Goal: Task Accomplishment & Management: Manage account settings

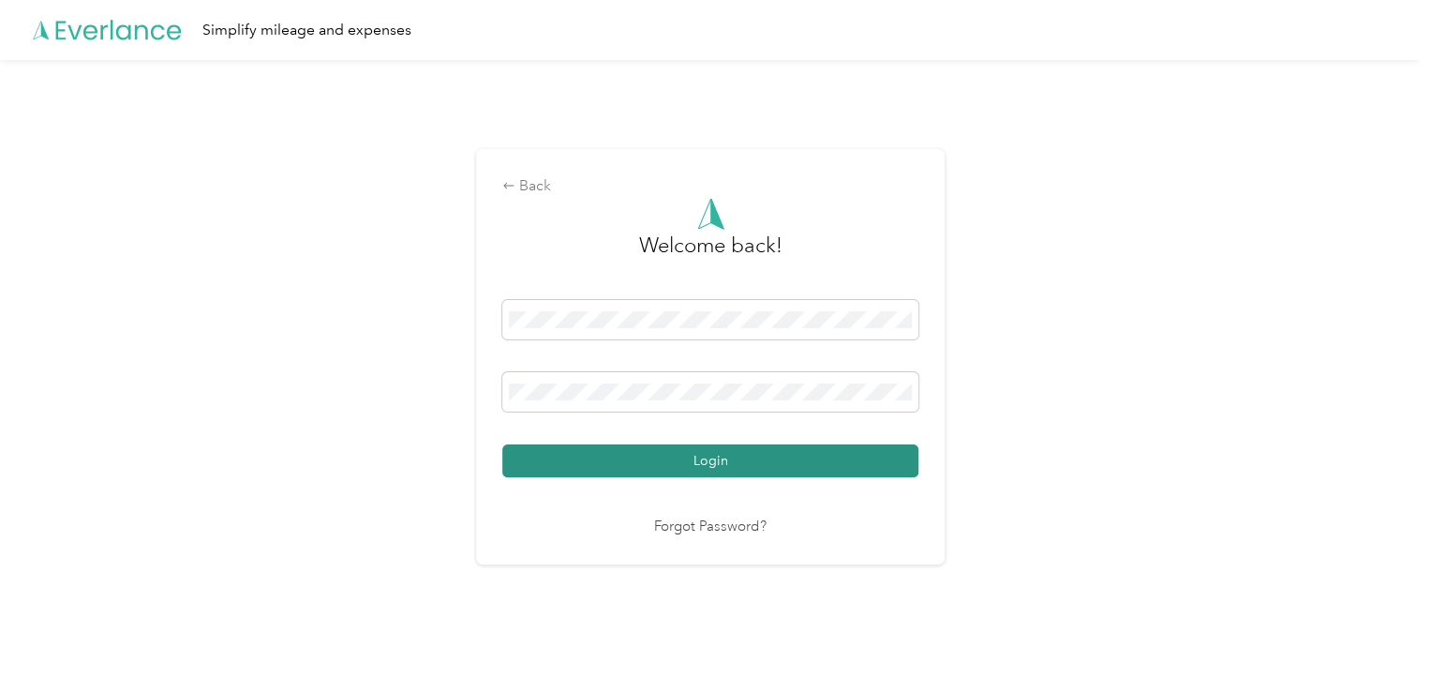
click at [615, 464] on button "Login" at bounding box center [710, 460] width 416 height 33
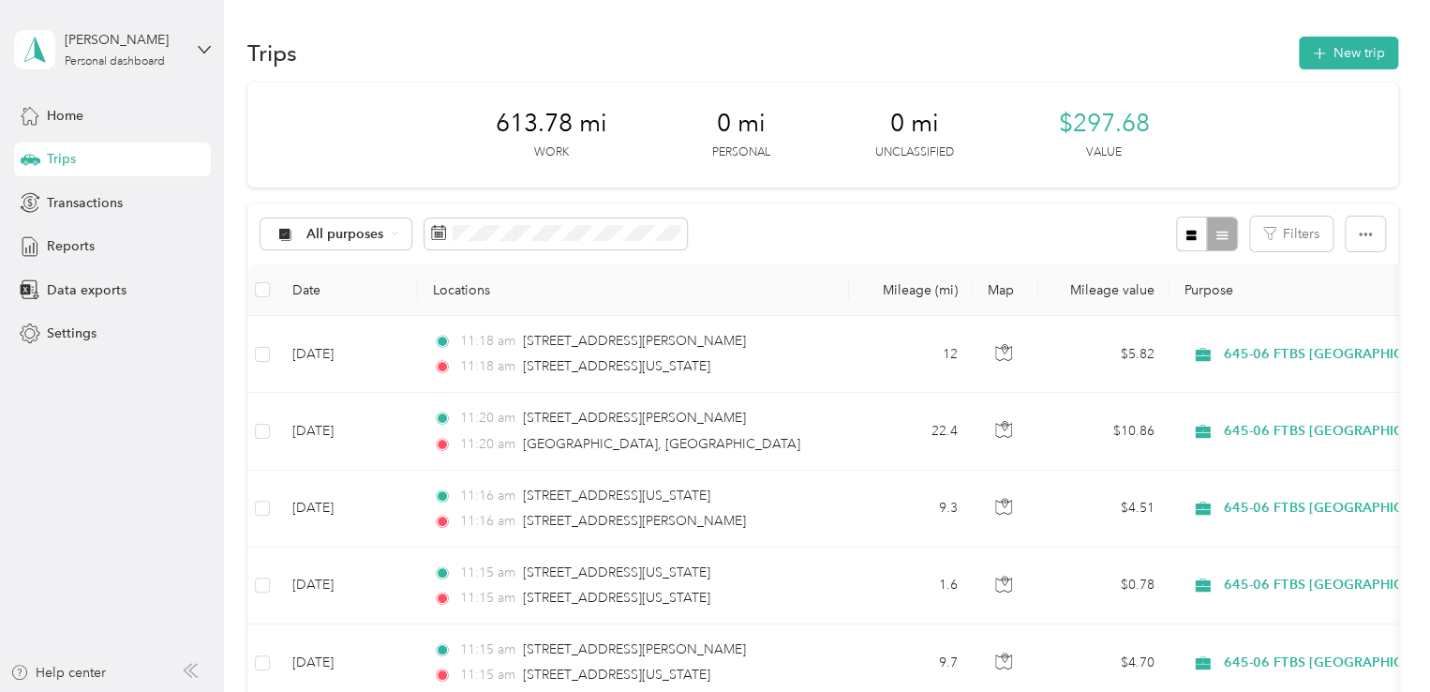
click at [621, 180] on div "613.78 mi Work 0 mi Personal 0 mi Unclassified $297.68 Value" at bounding box center [822, 134] width 1151 height 105
drag, startPoint x: 621, startPoint y: 180, endPoint x: 432, endPoint y: 163, distance: 189.2
click at [432, 163] on div "613.78 mi Work 0 mi Personal 0 mi Unclassified $297.68 Value" at bounding box center [822, 134] width 1151 height 105
click at [1339, 52] on button "New trip" at bounding box center [1348, 53] width 99 height 33
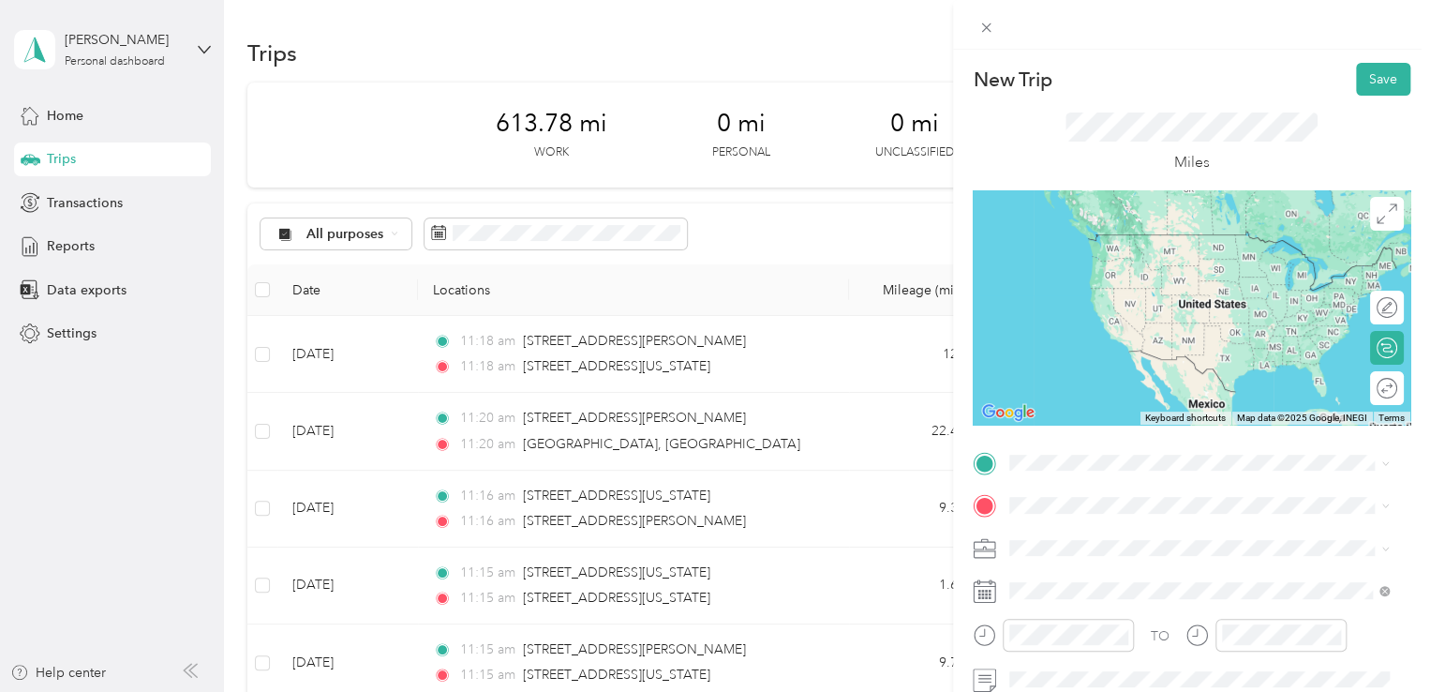
click at [1117, 400] on span "[STREET_ADDRESS][PERSON_NAME][US_STATE]" at bounding box center [1191, 391] width 292 height 17
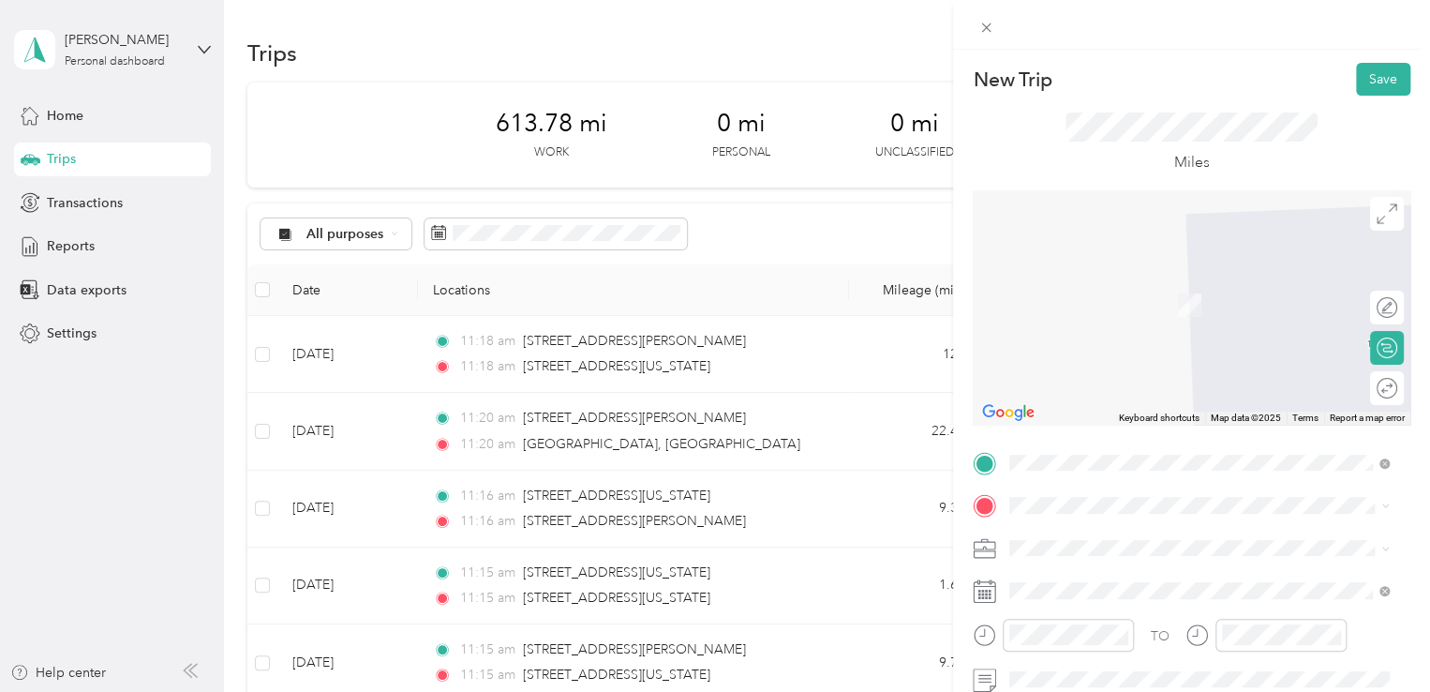
click at [1139, 282] on span "[STREET_ADDRESS][US_STATE][US_STATE]" at bounding box center [1173, 273] width 256 height 17
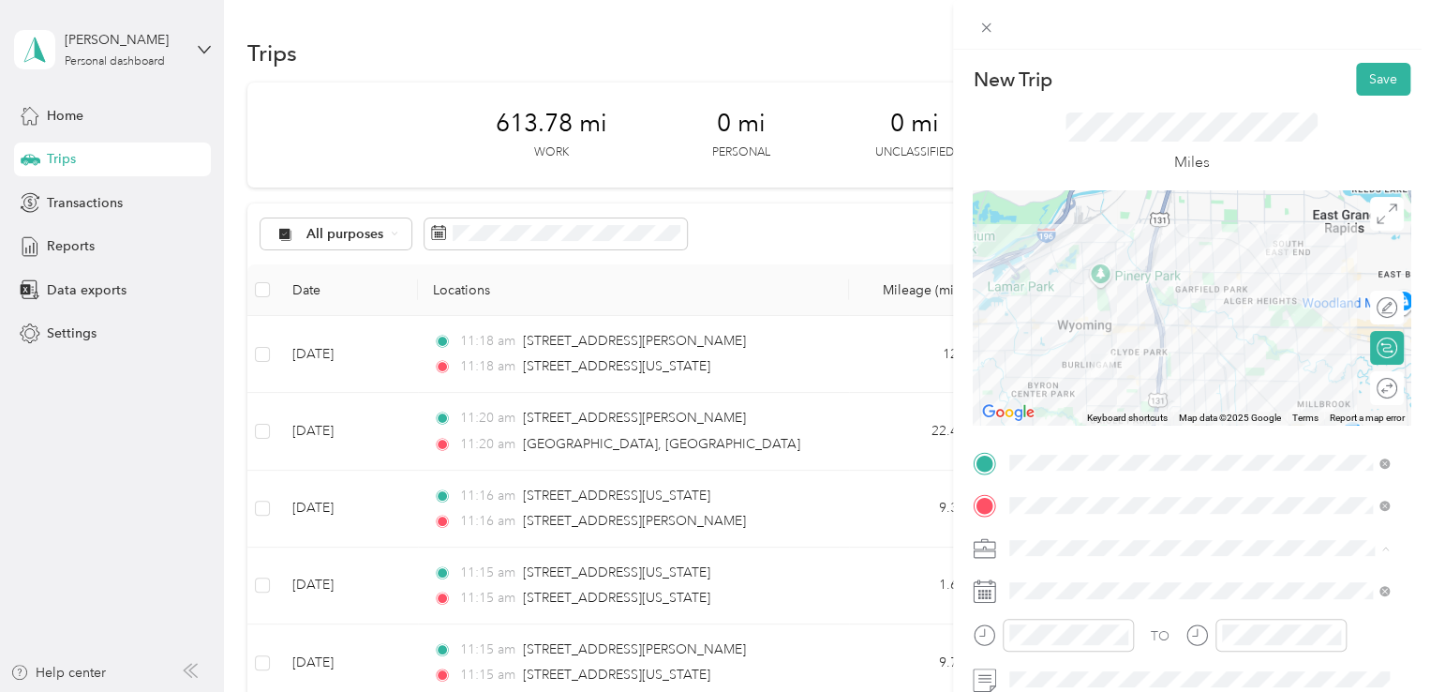
click at [1125, 454] on span "645-06 FTBS [GEOGRAPHIC_DATA]" at bounding box center [1123, 450] width 215 height 16
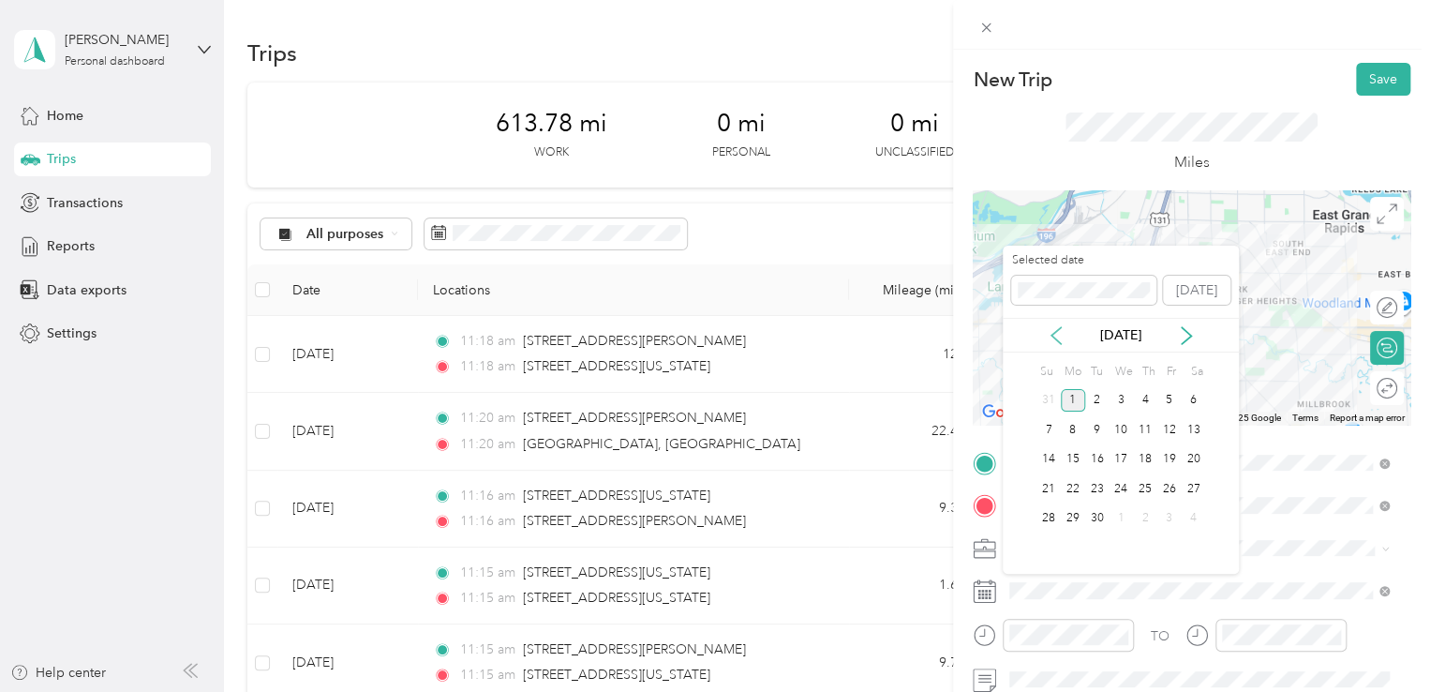
click at [1061, 334] on icon at bounding box center [1056, 335] width 19 height 19
click at [1122, 515] on div "27" at bounding box center [1121, 518] width 24 height 23
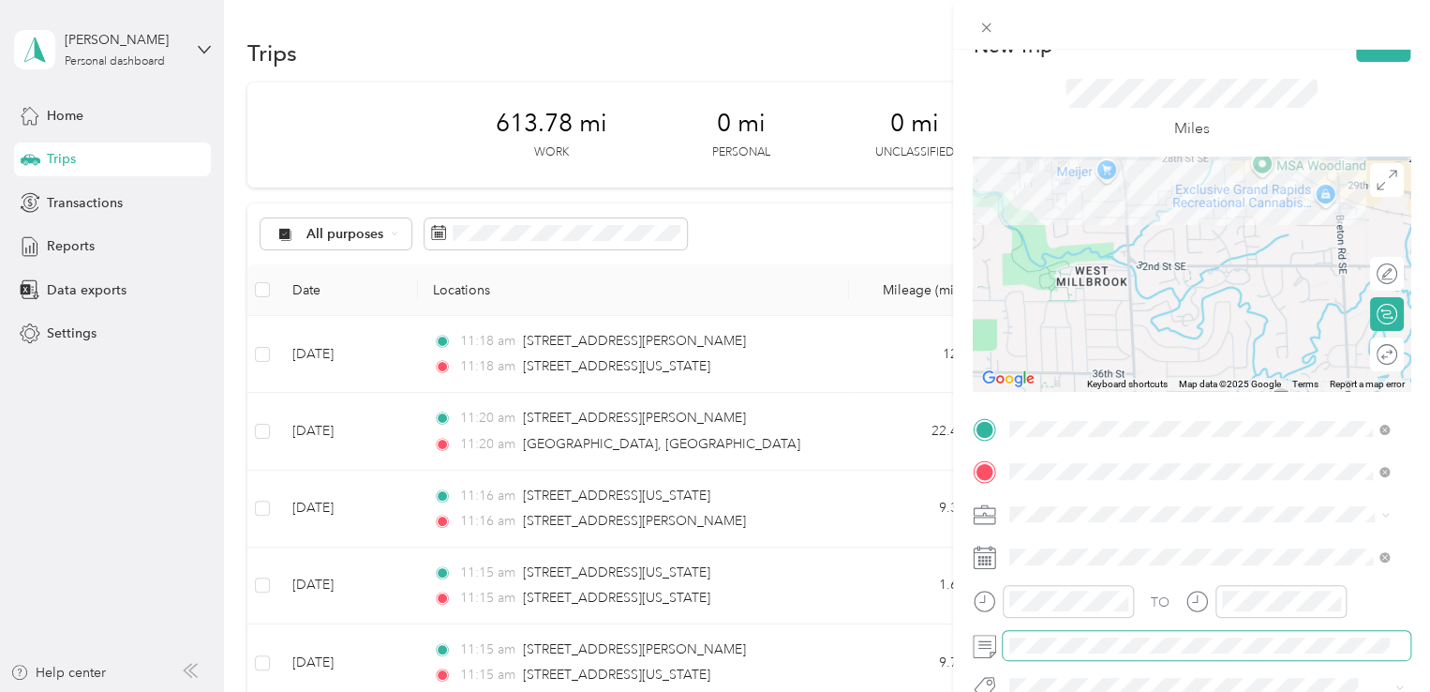
scroll to position [32, 0]
click at [1376, 54] on button "Save" at bounding box center [1383, 47] width 54 height 33
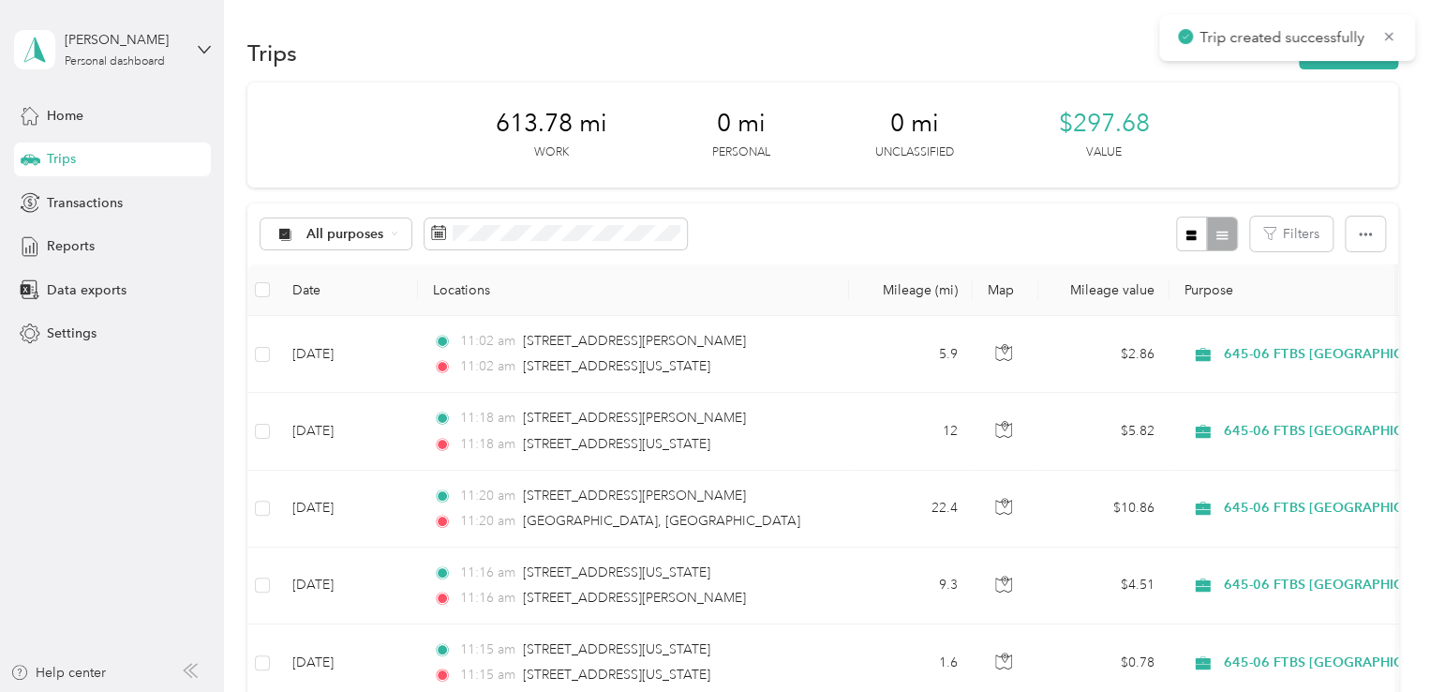
click at [1319, 71] on div "Trips New trip" at bounding box center [822, 52] width 1151 height 39
click at [1324, 64] on button "New trip" at bounding box center [1348, 53] width 99 height 33
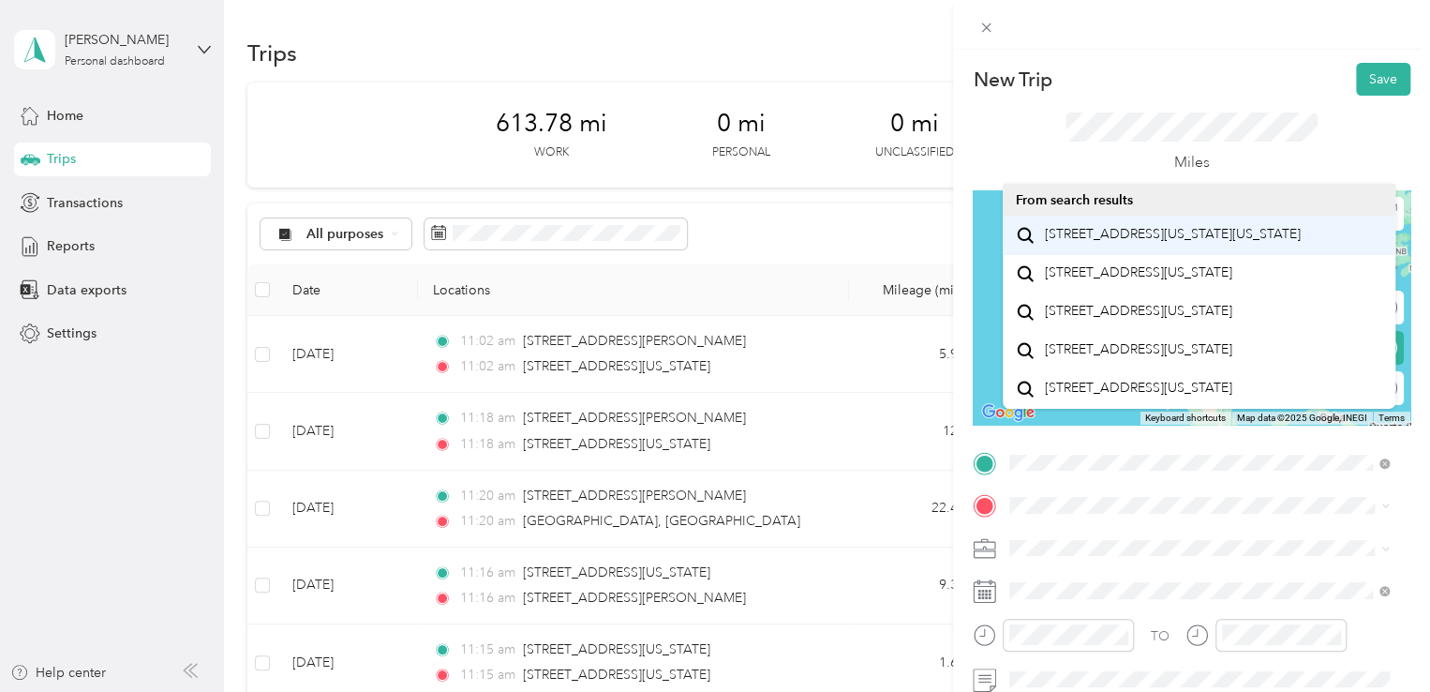
click at [1165, 243] on span "[STREET_ADDRESS][US_STATE][US_STATE]" at bounding box center [1173, 234] width 256 height 17
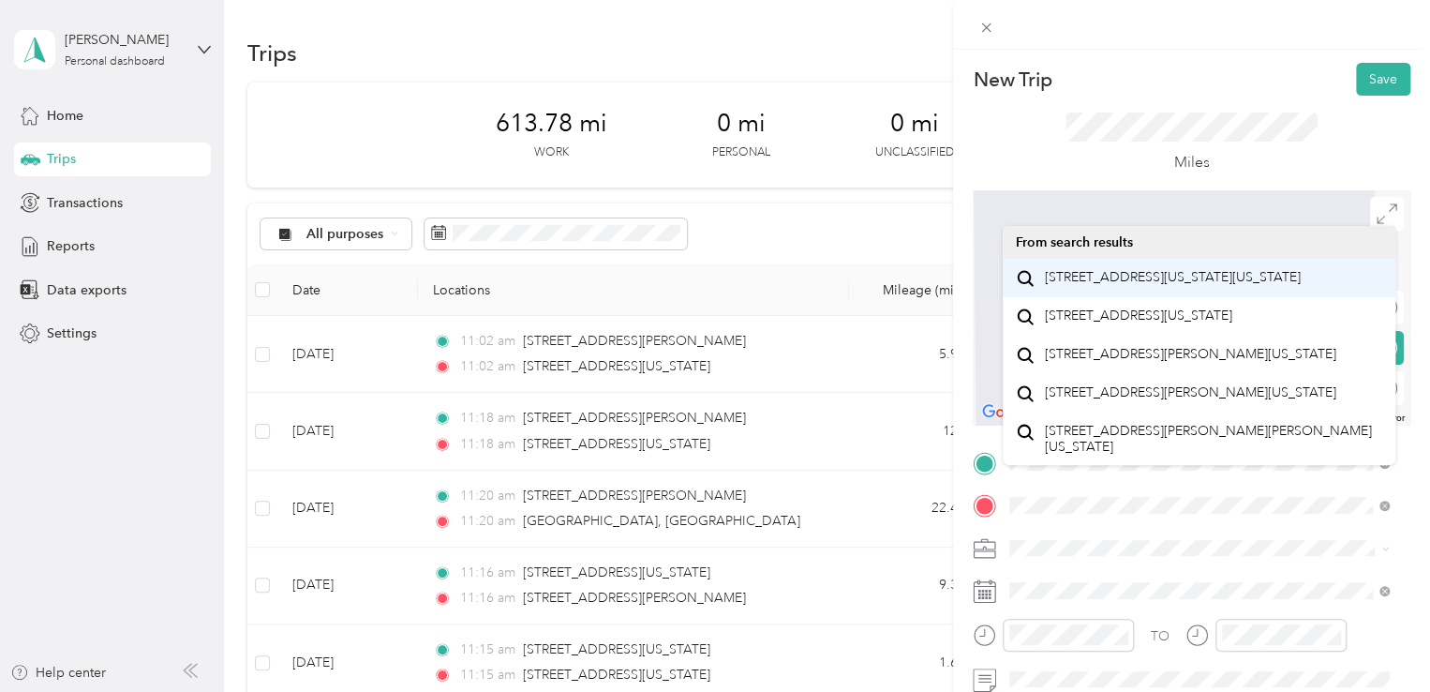
click at [1166, 286] on span "[STREET_ADDRESS][US_STATE][US_STATE]" at bounding box center [1173, 277] width 256 height 17
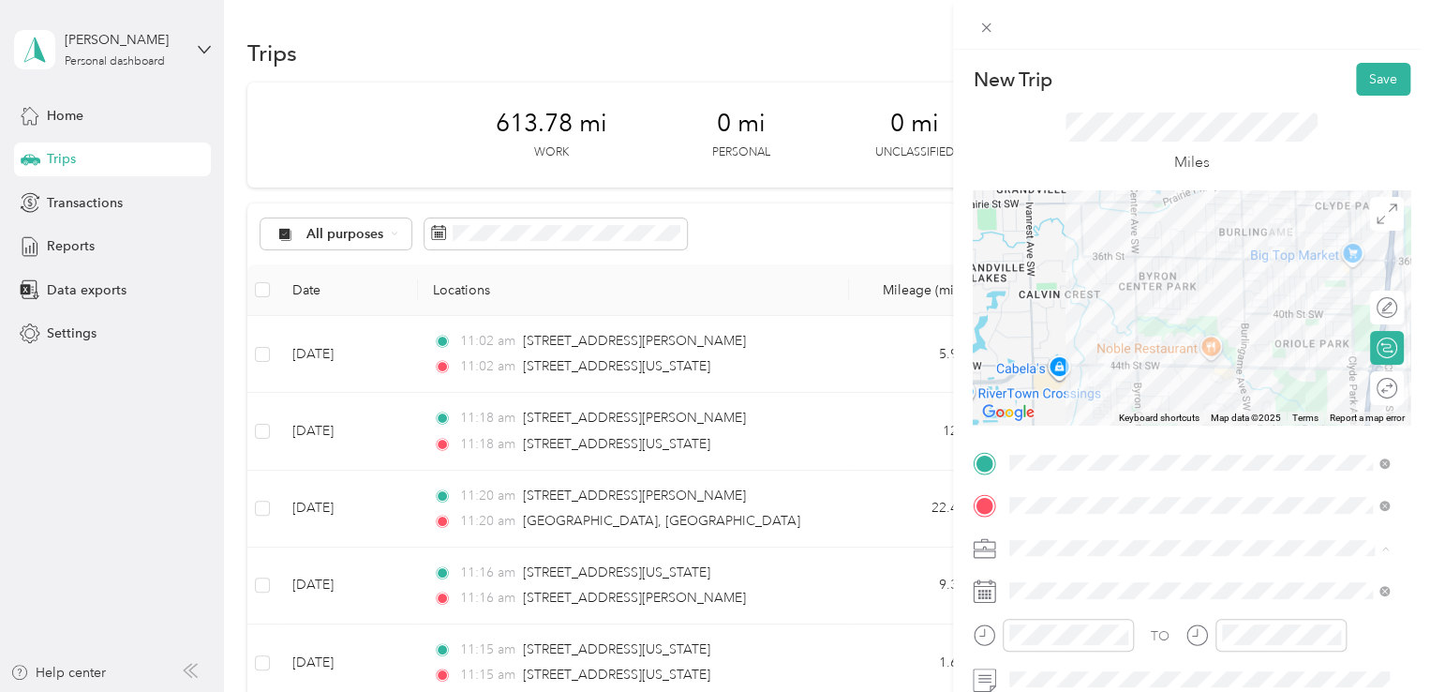
click at [1137, 446] on span "645-06 FTBS [GEOGRAPHIC_DATA]" at bounding box center [1123, 450] width 215 height 16
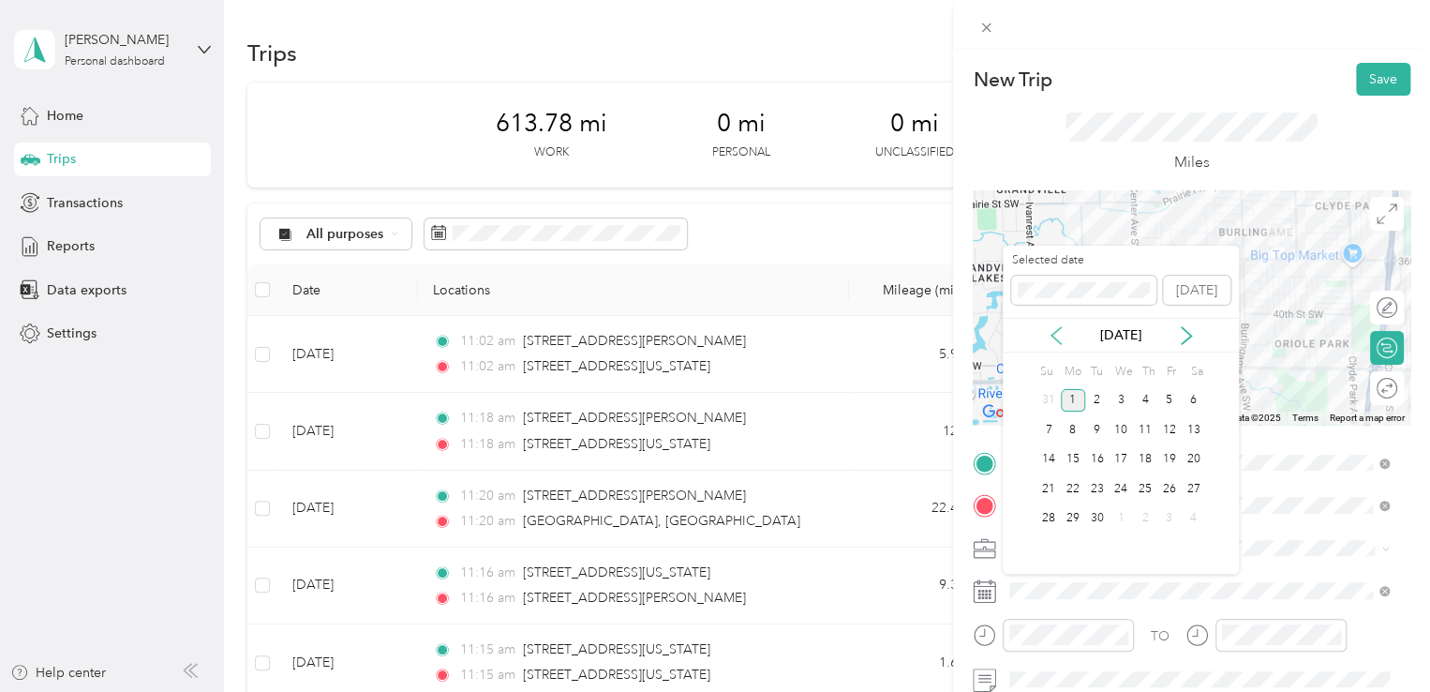
click at [1058, 331] on icon at bounding box center [1056, 335] width 19 height 19
click at [1119, 517] on div "27" at bounding box center [1121, 518] width 24 height 23
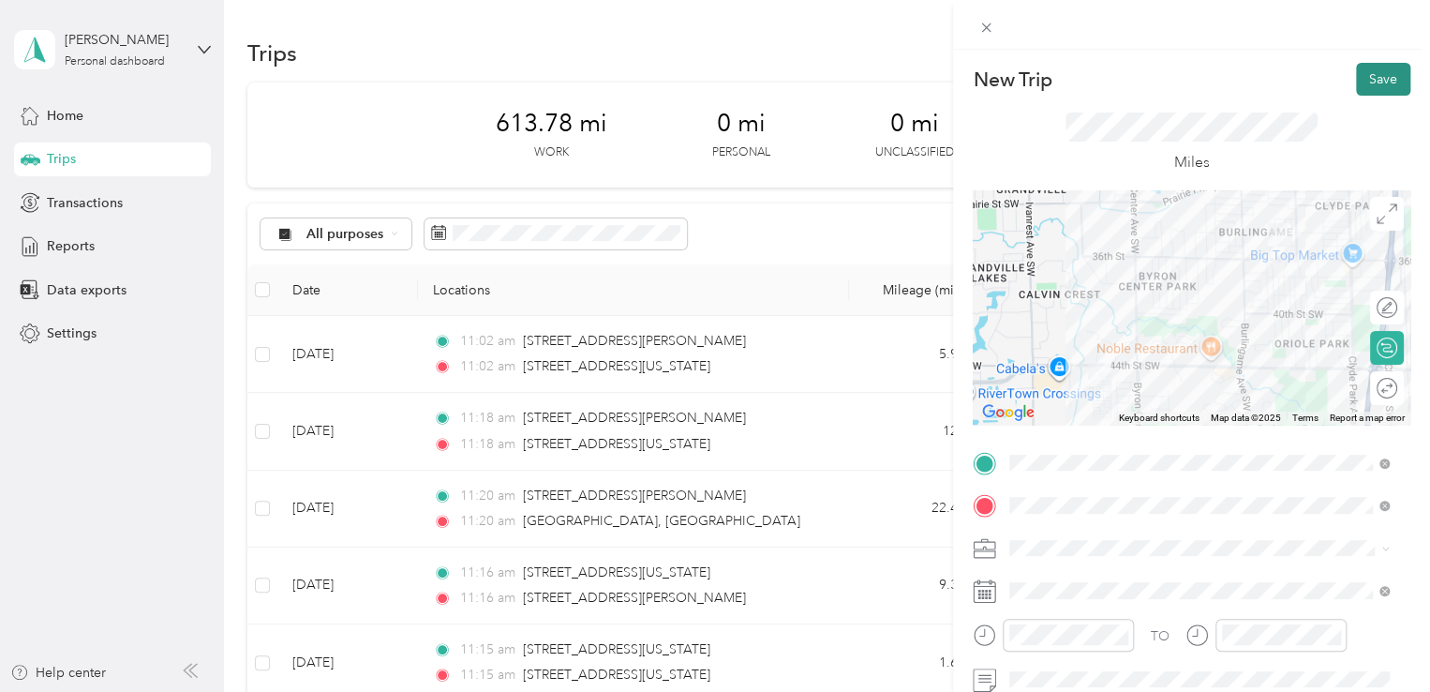
click at [1367, 82] on button "Save" at bounding box center [1383, 79] width 54 height 33
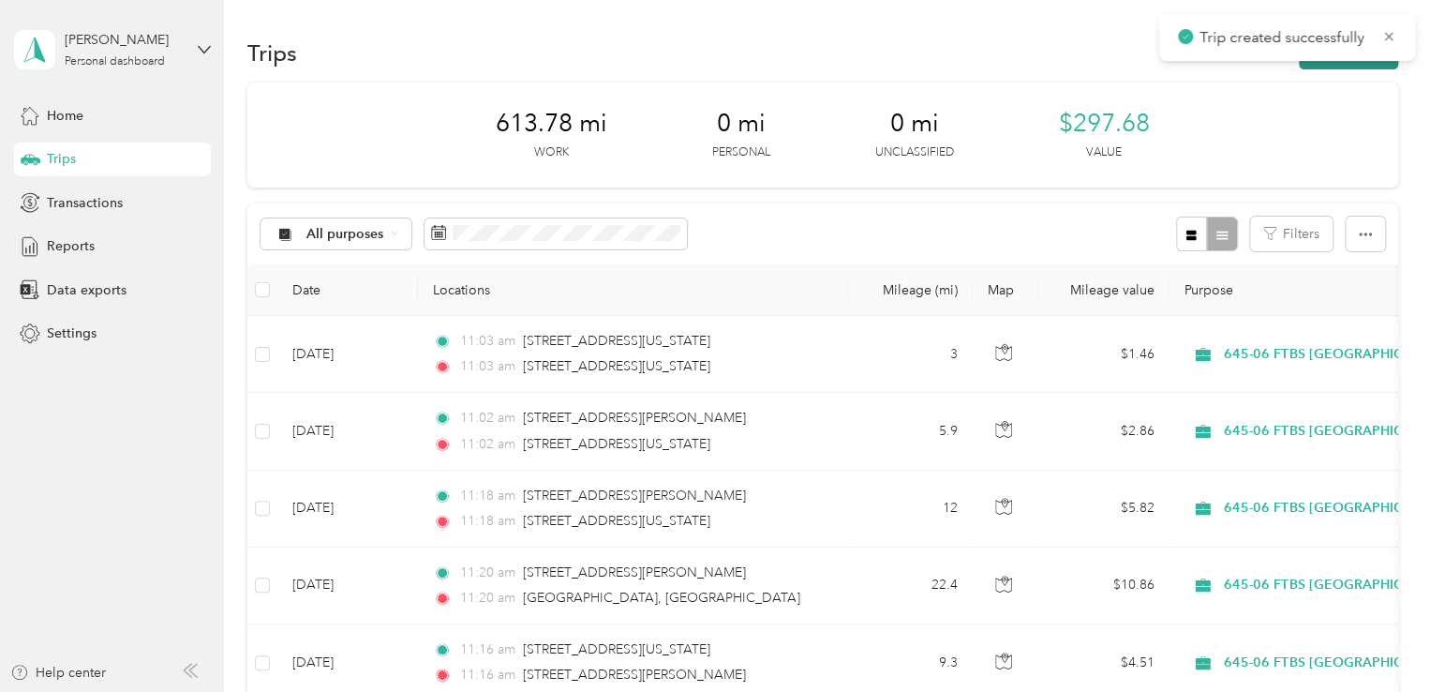
click at [1331, 64] on button "New trip" at bounding box center [1348, 53] width 99 height 33
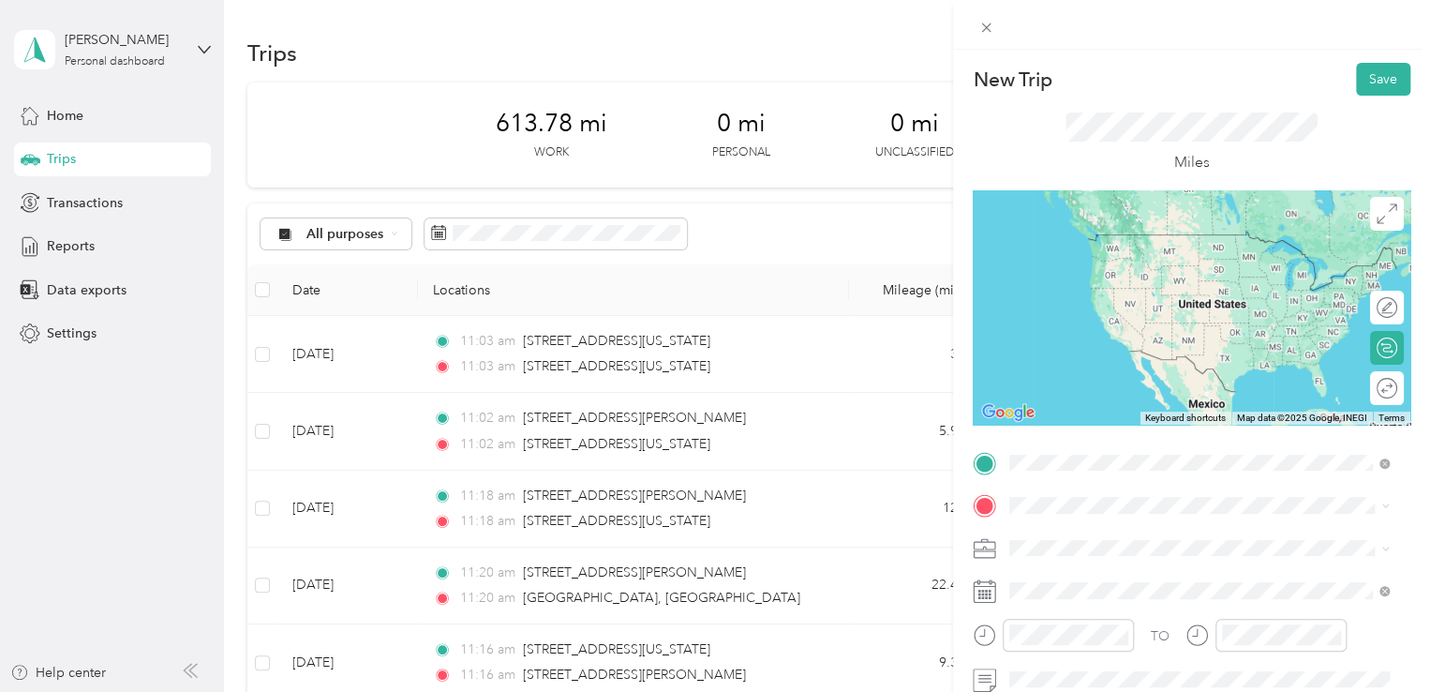
click at [1157, 242] on span "[STREET_ADDRESS][US_STATE][US_STATE]" at bounding box center [1173, 234] width 256 height 17
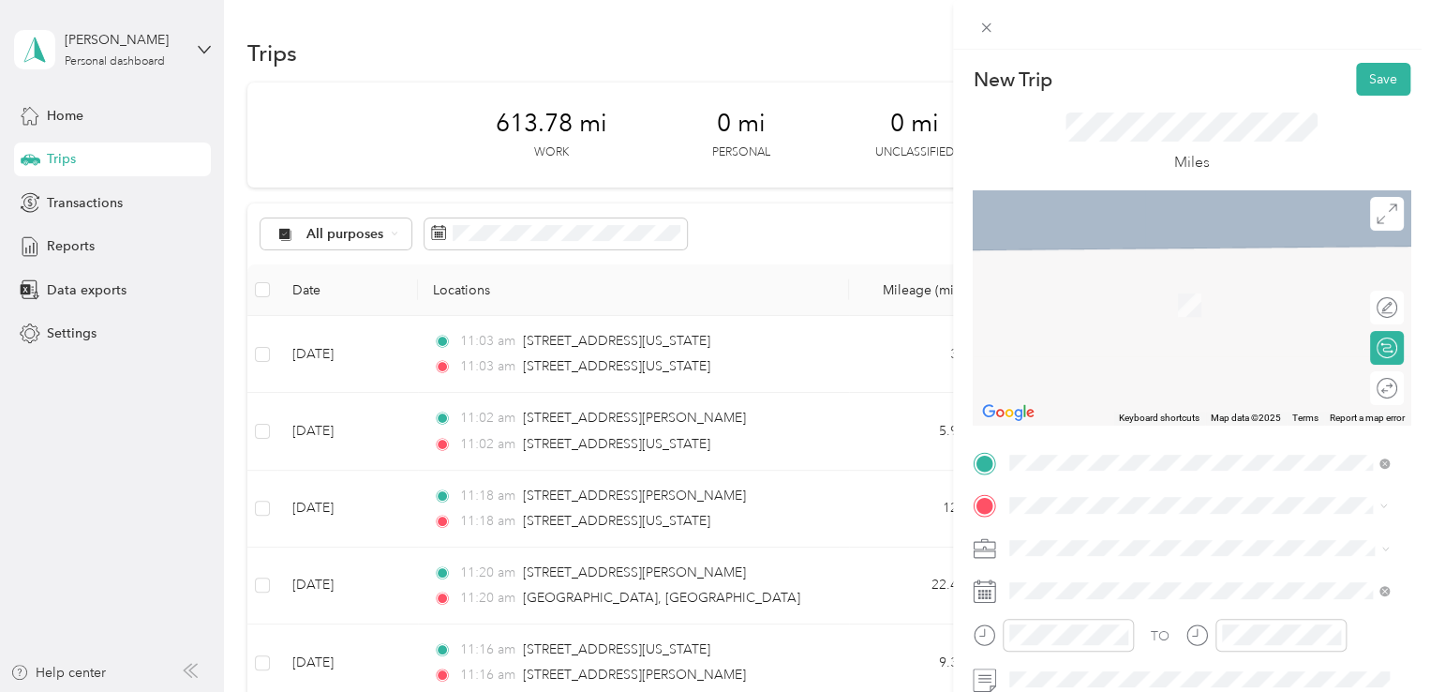
click at [1122, 448] on div "[STREET_ADDRESS][PERSON_NAME][US_STATE]" at bounding box center [1199, 435] width 367 height 25
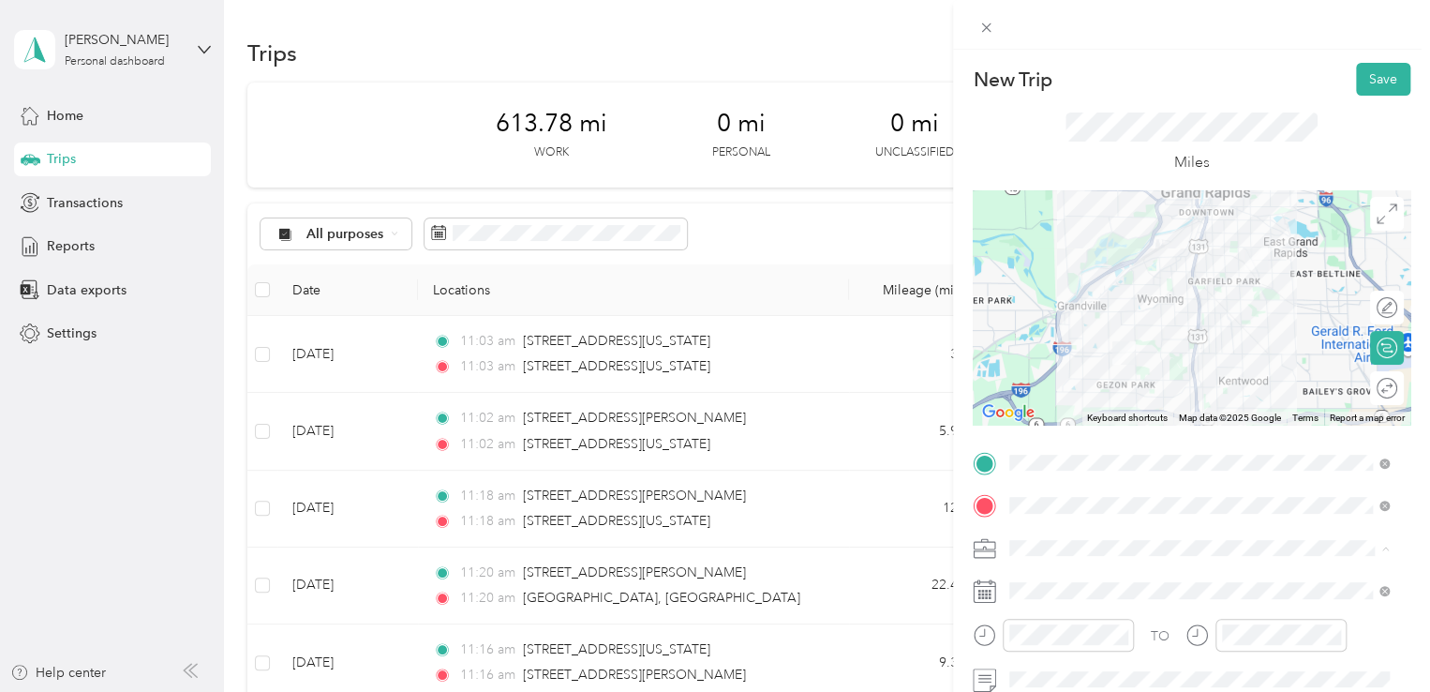
click at [1132, 452] on div "645-06 FTBS [GEOGRAPHIC_DATA]" at bounding box center [1199, 450] width 367 height 20
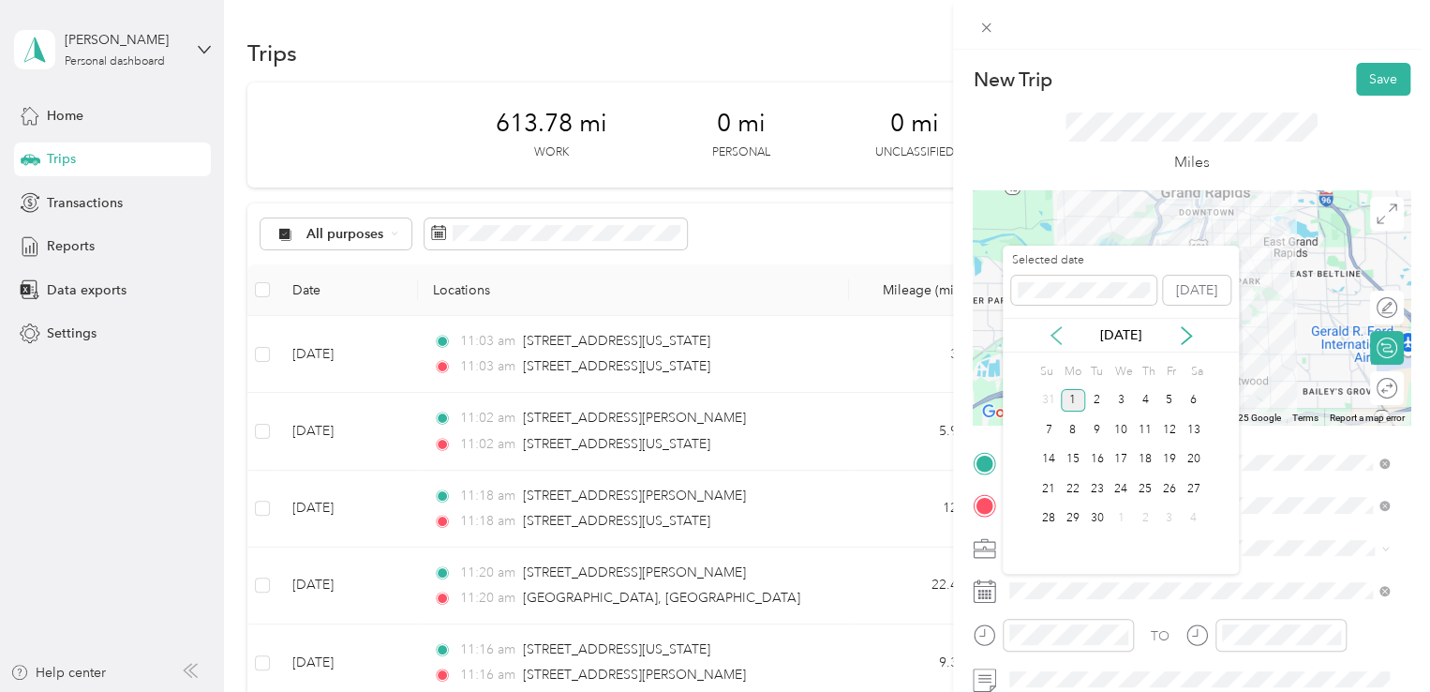
click at [1057, 338] on icon at bounding box center [1056, 335] width 19 height 19
click at [1117, 514] on div "27" at bounding box center [1121, 518] width 24 height 23
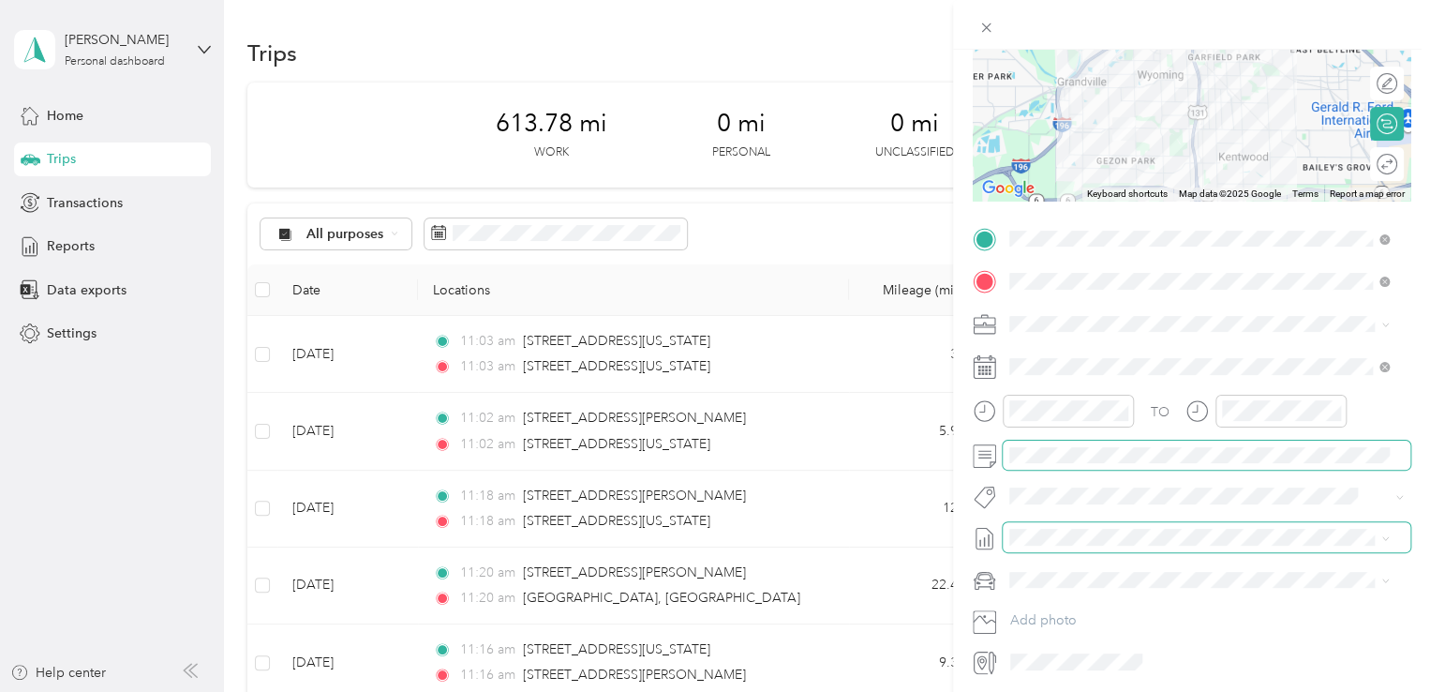
scroll to position [0, 0]
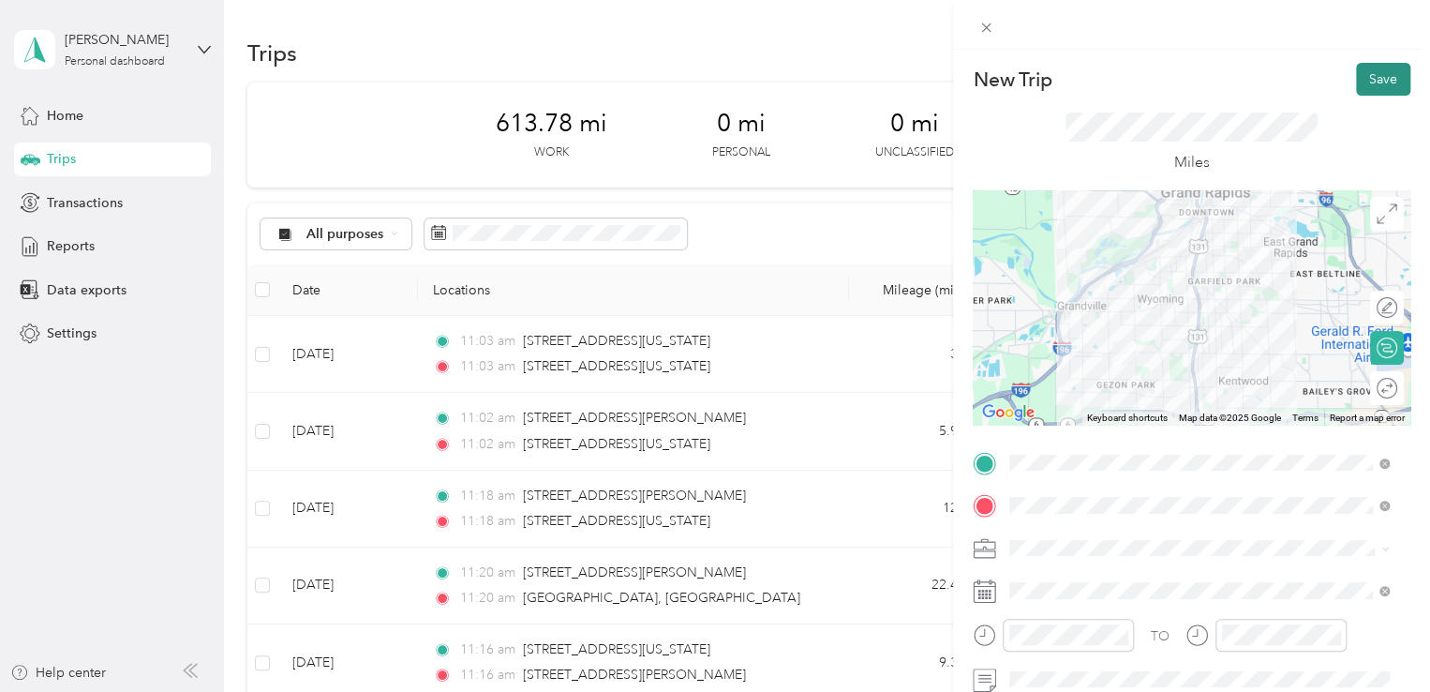
click at [1366, 80] on button "Save" at bounding box center [1383, 79] width 54 height 33
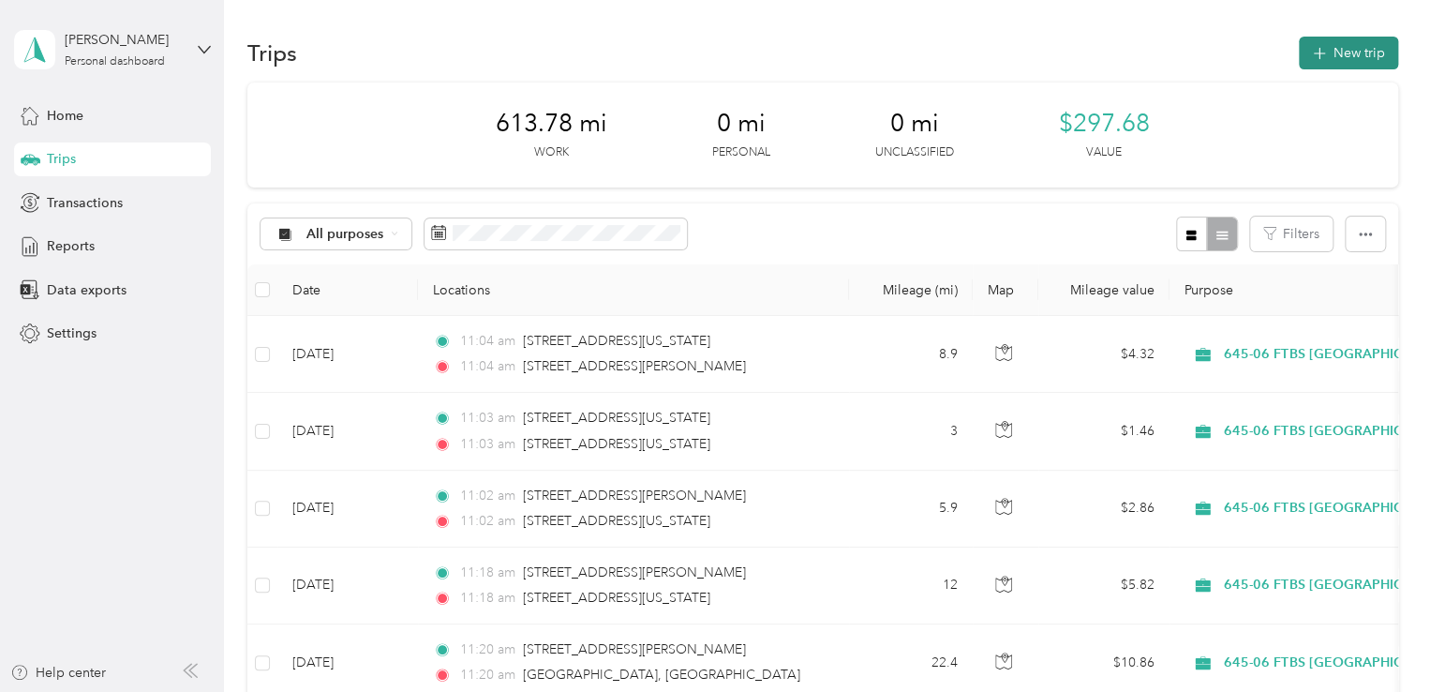
click at [1351, 56] on button "New trip" at bounding box center [1348, 53] width 99 height 33
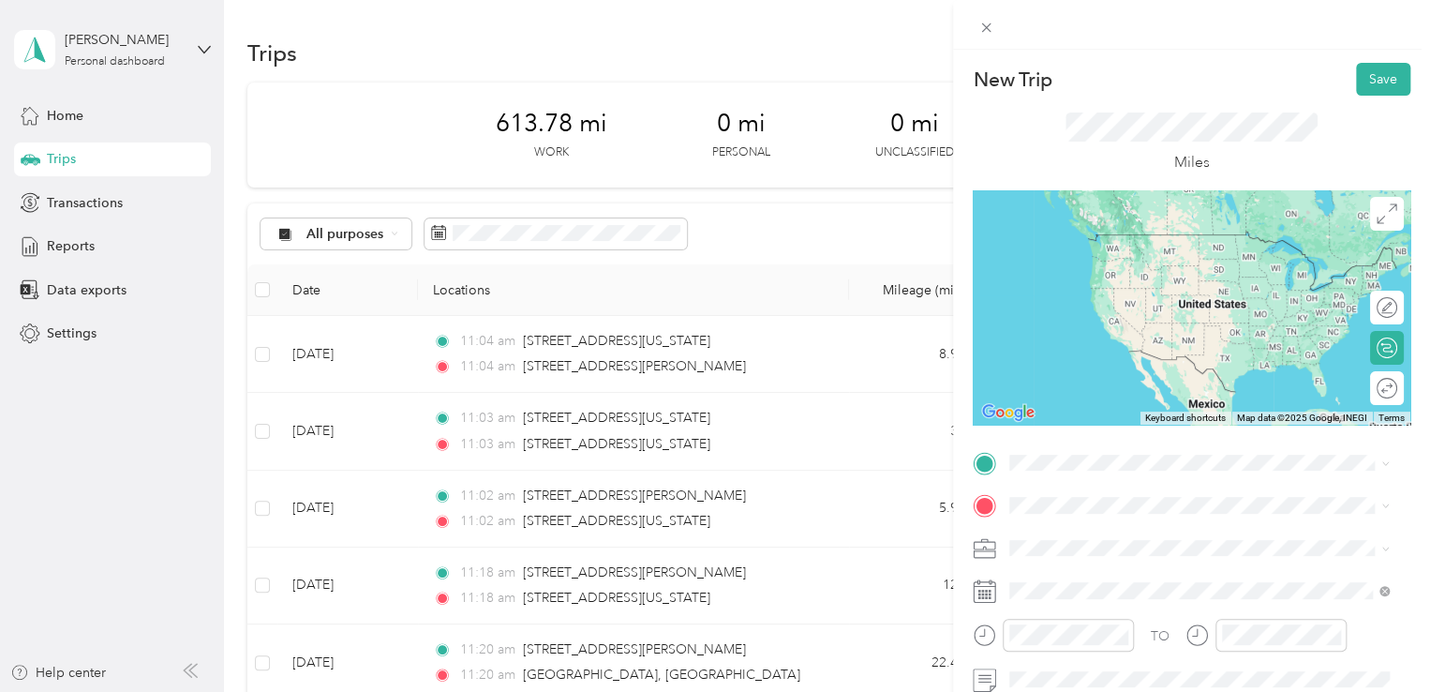
click at [1101, 397] on span "[STREET_ADDRESS][PERSON_NAME][US_STATE]" at bounding box center [1191, 389] width 292 height 17
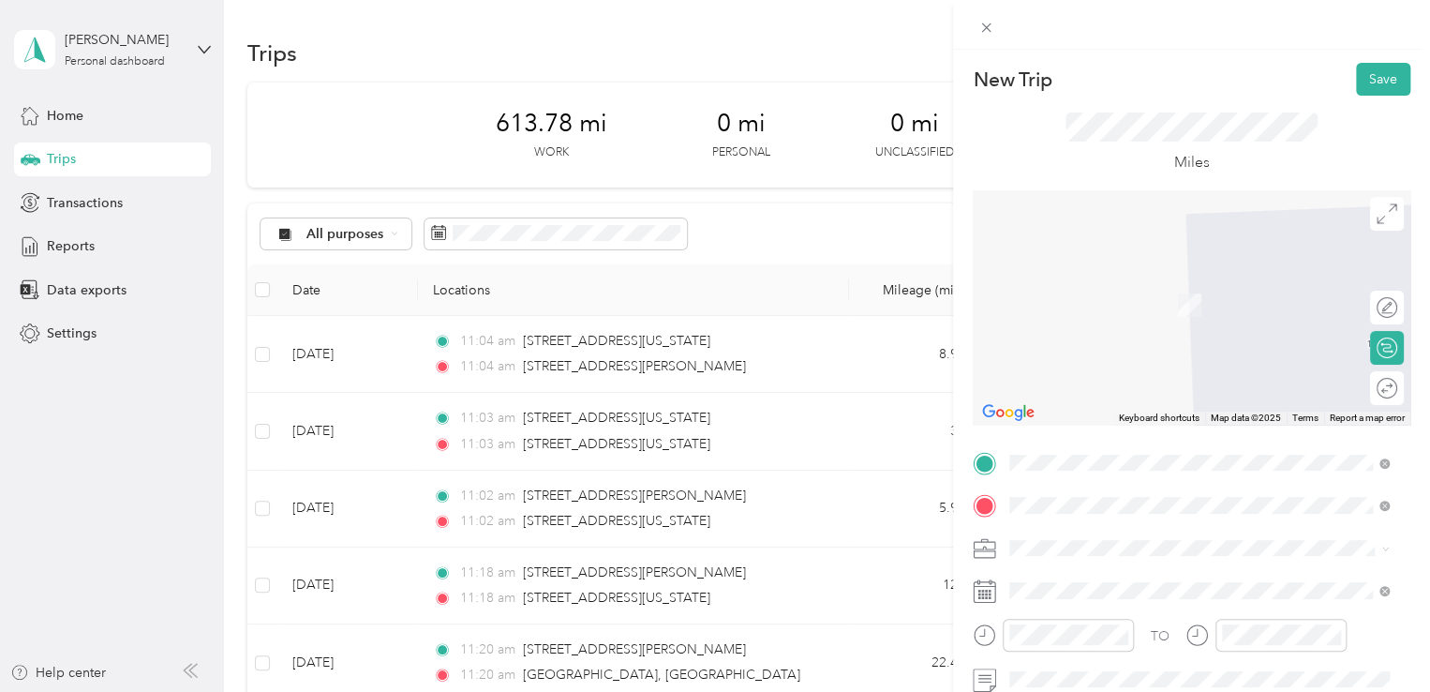
click at [1126, 283] on span "[GEOGRAPHIC_DATA][US_STATE], [GEOGRAPHIC_DATA]" at bounding box center [1214, 285] width 338 height 33
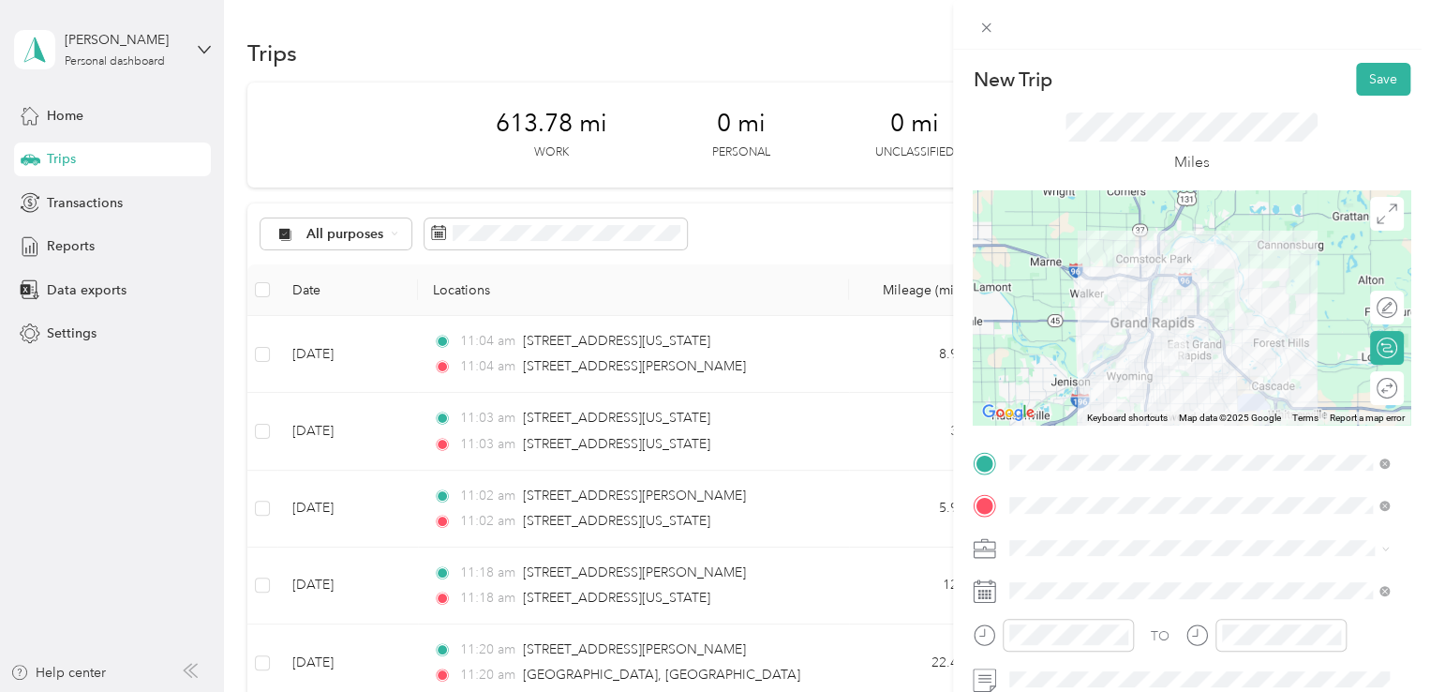
click at [1110, 445] on span "645-06 FTBS [GEOGRAPHIC_DATA]" at bounding box center [1123, 450] width 215 height 16
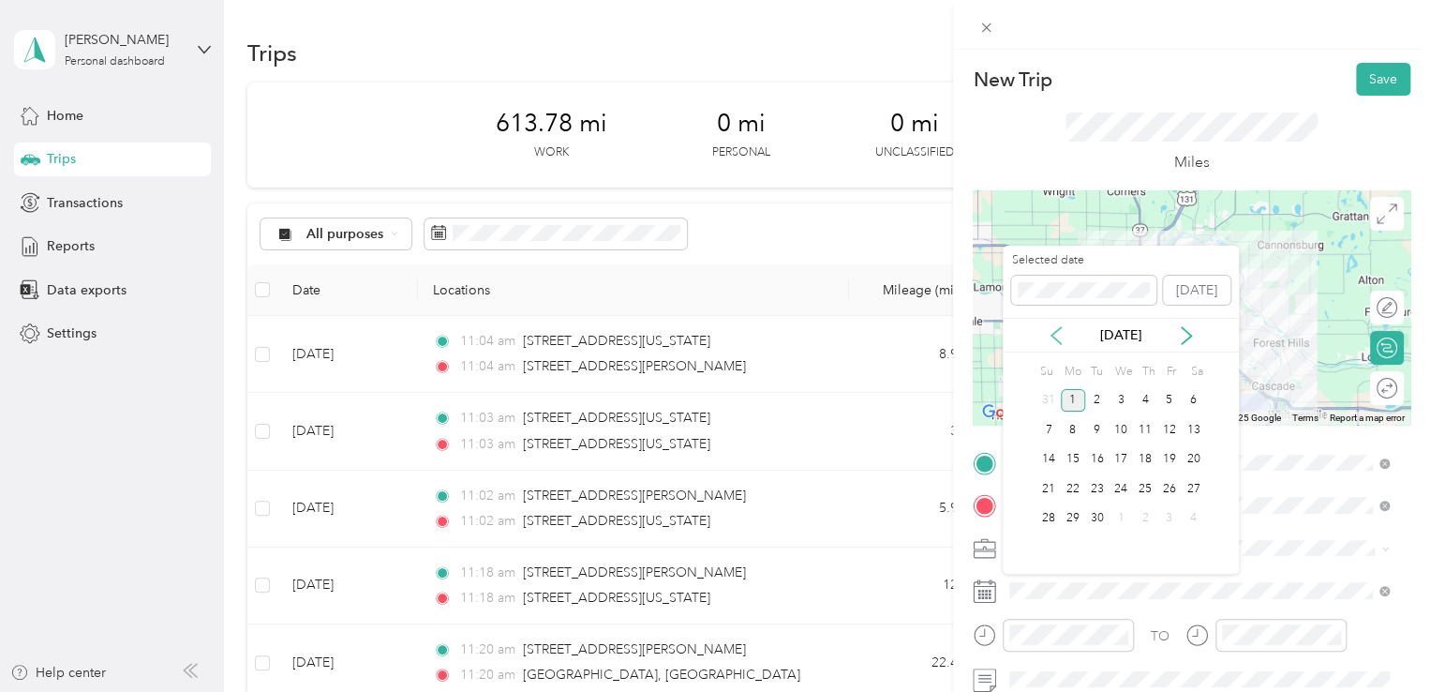
click at [1056, 328] on icon at bounding box center [1056, 335] width 19 height 19
click at [1146, 517] on div "28" at bounding box center [1145, 518] width 24 height 23
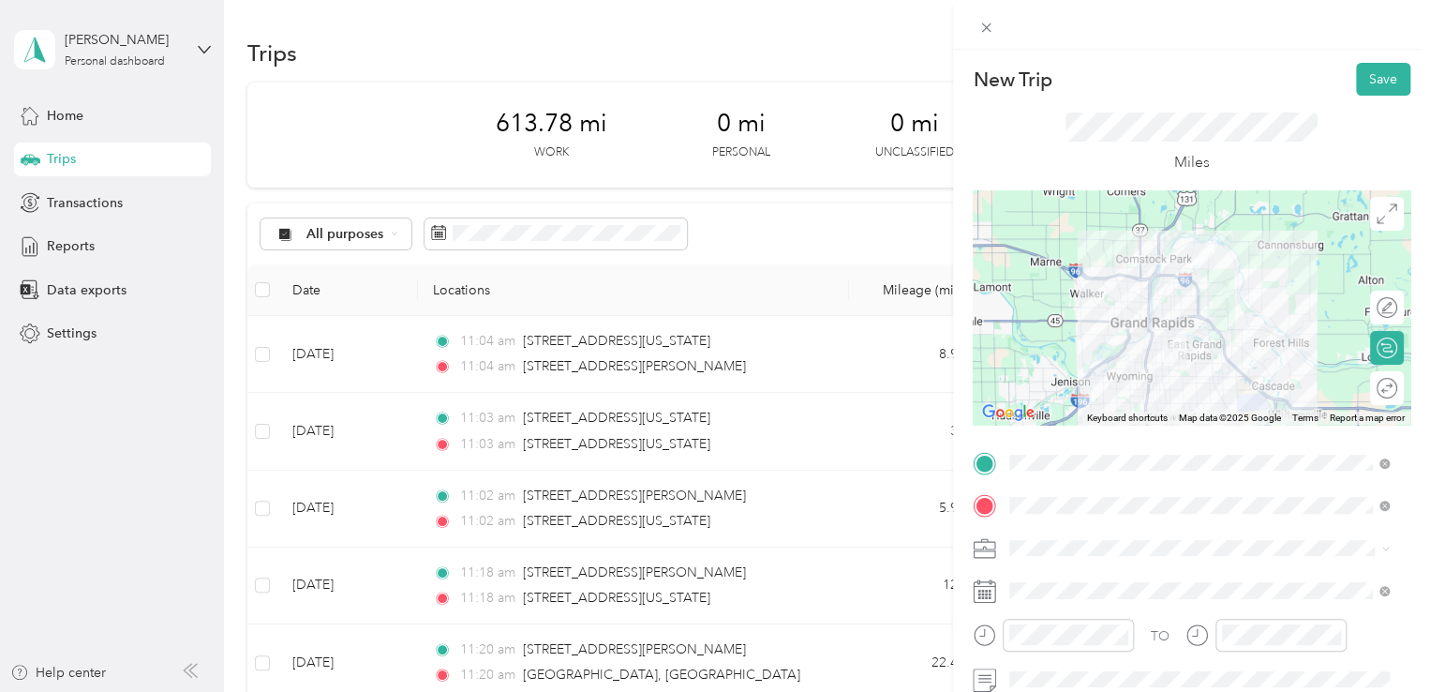
scroll to position [142, 0]
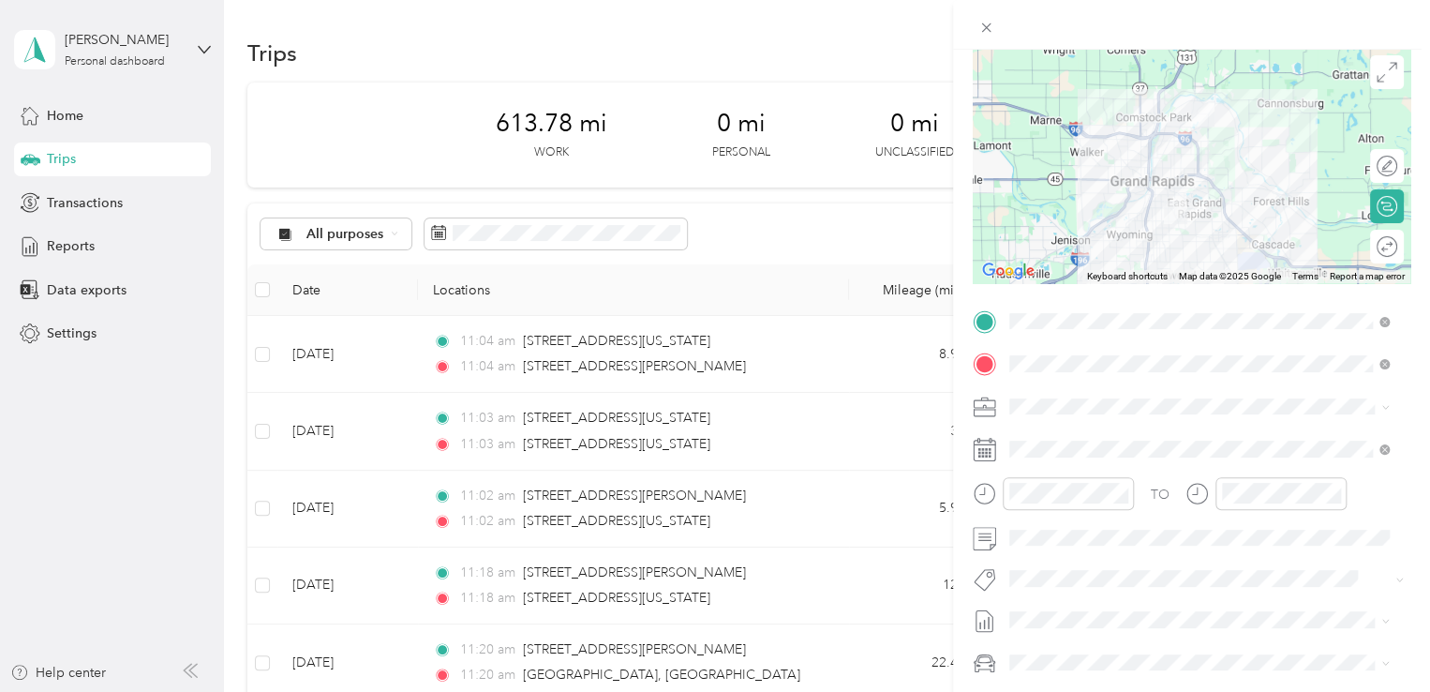
click at [1400, 29] on div at bounding box center [1191, 25] width 477 height 50
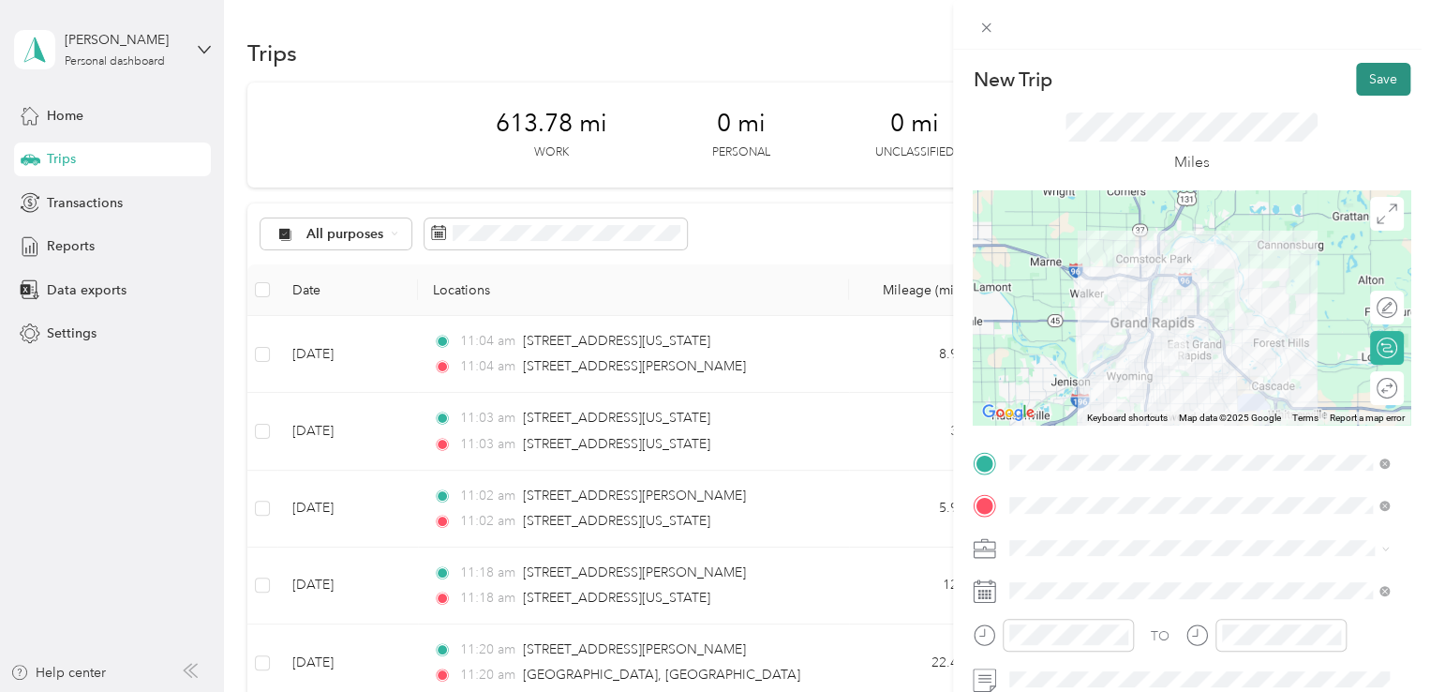
click at [1384, 83] on button "Save" at bounding box center [1383, 79] width 54 height 33
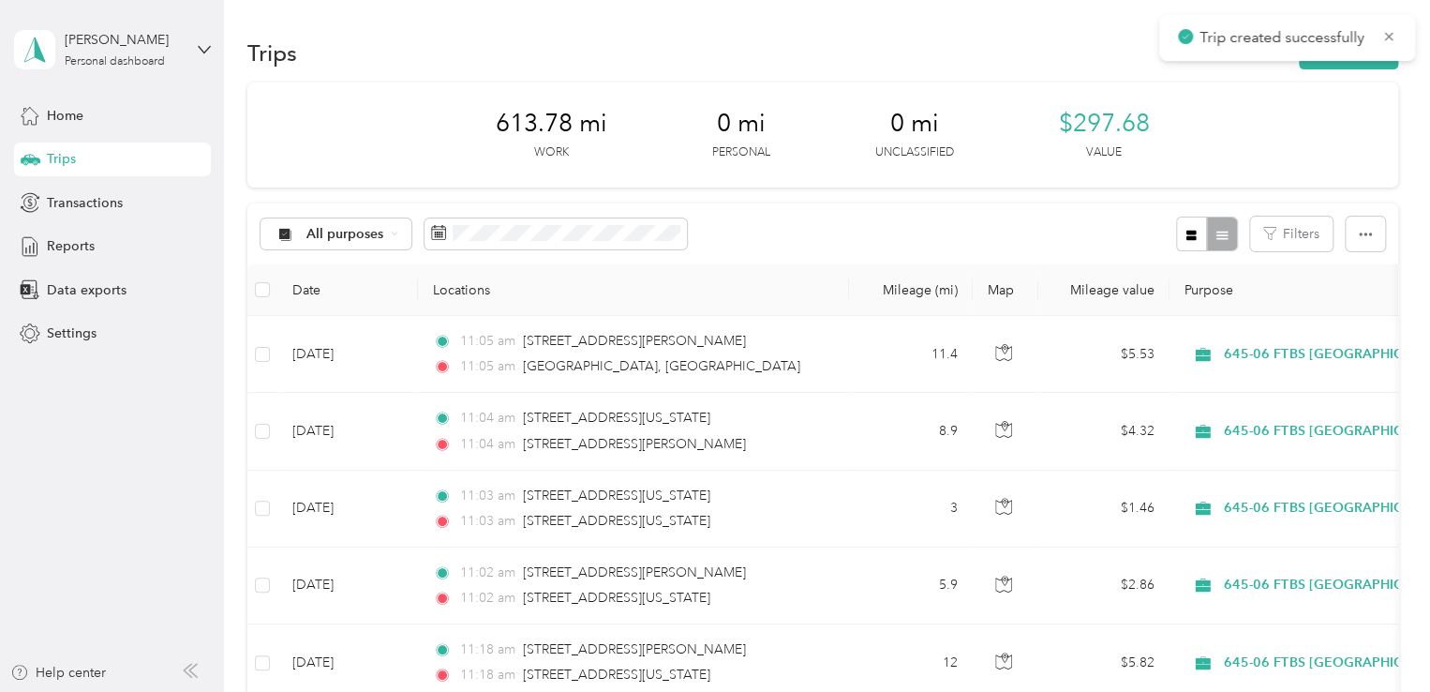
click at [1352, 58] on div "Trip created successfully" at bounding box center [1288, 38] width 256 height 46
click at [1354, 61] on button "New trip" at bounding box center [1348, 53] width 99 height 33
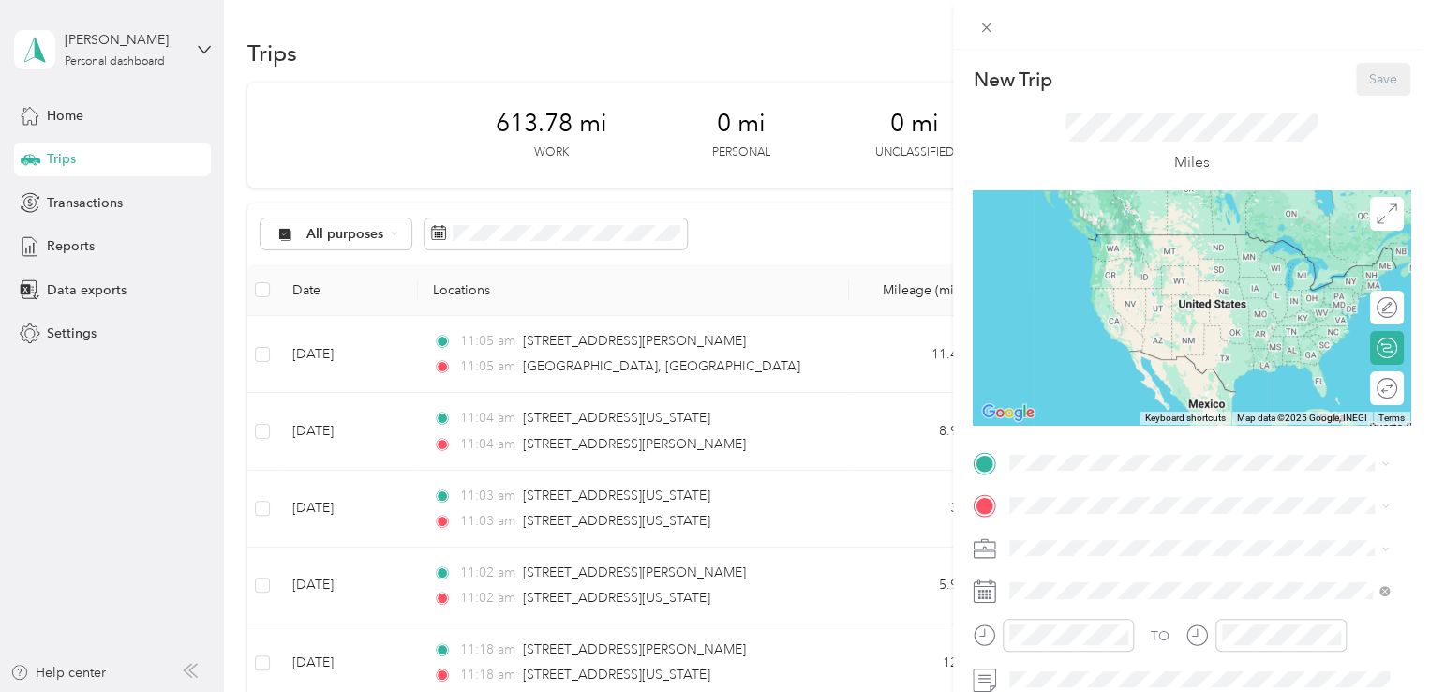
click at [1065, 538] on span at bounding box center [1207, 548] width 408 height 30
click at [1104, 447] on span "645-06 FTBS [GEOGRAPHIC_DATA]" at bounding box center [1123, 450] width 215 height 16
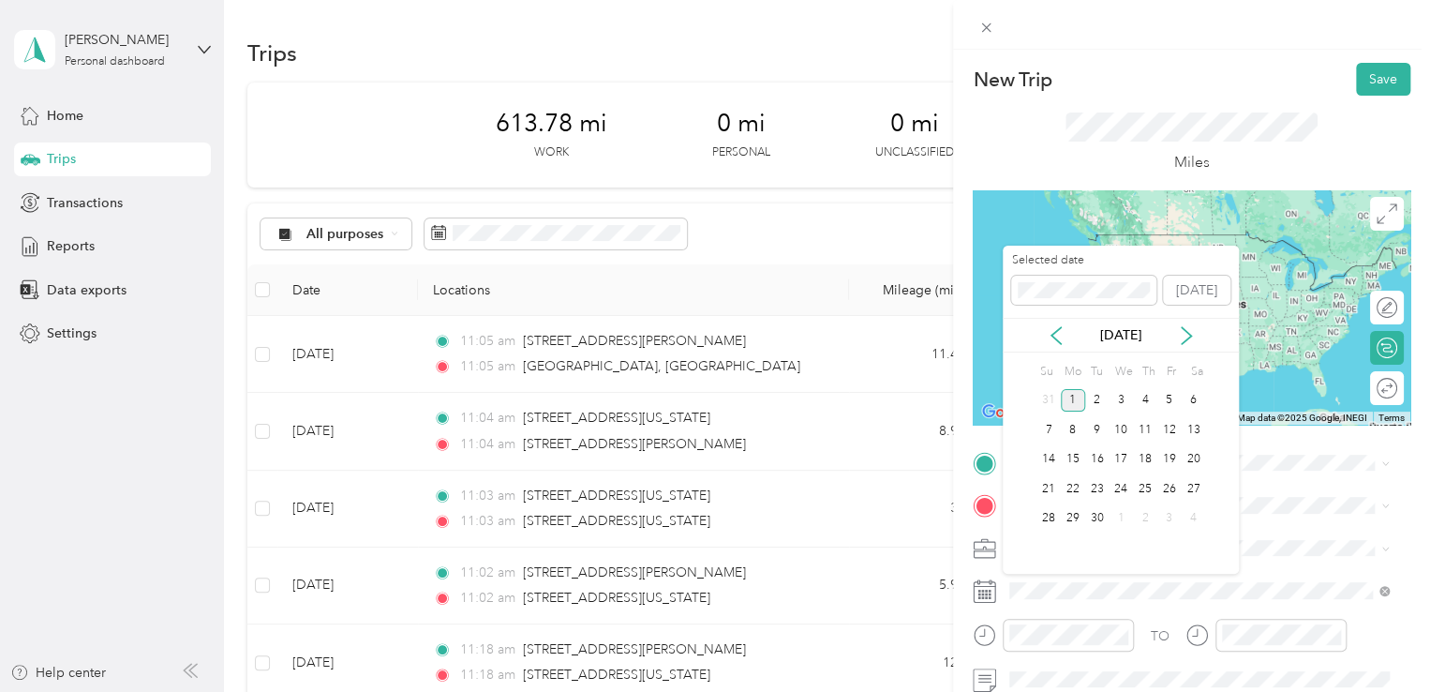
click at [1059, 323] on div "[DATE]" at bounding box center [1121, 335] width 236 height 35
click at [1058, 326] on icon at bounding box center [1056, 335] width 19 height 19
click at [1144, 520] on div "28" at bounding box center [1145, 518] width 24 height 23
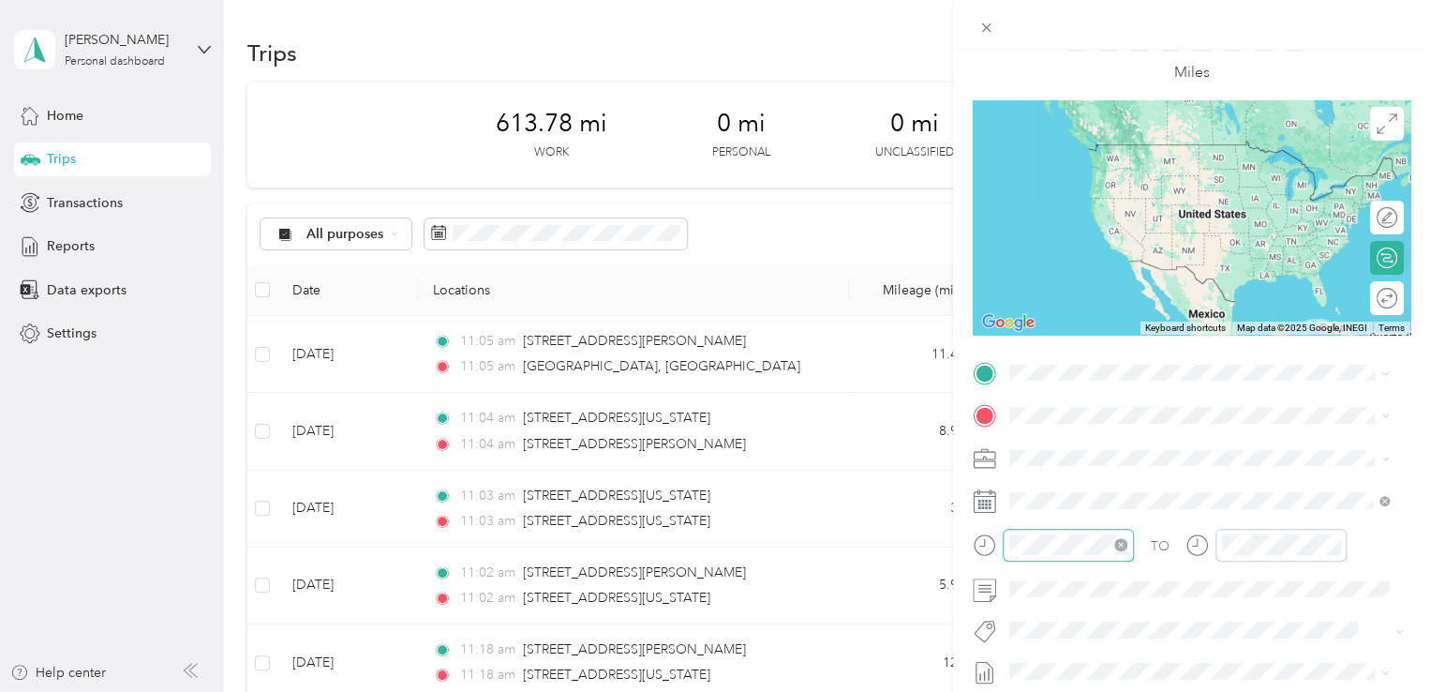
scroll to position [114, 0]
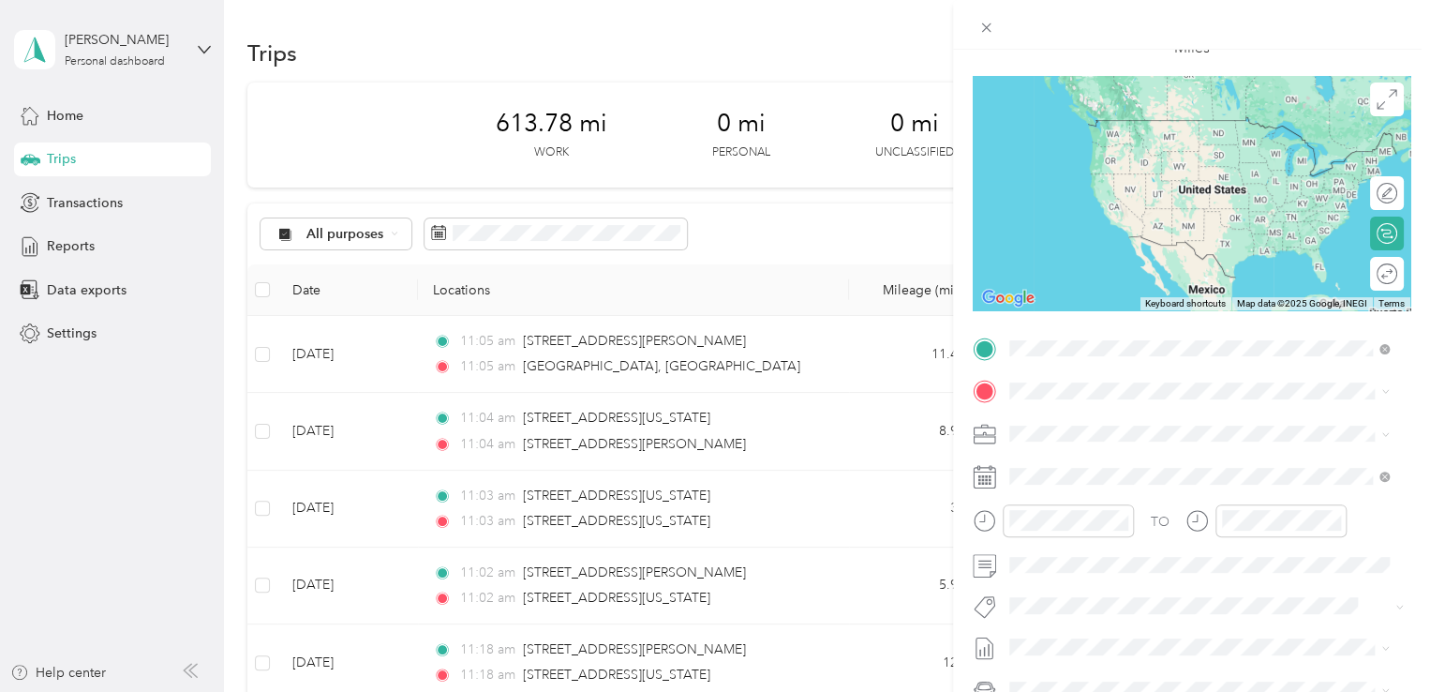
click at [1103, 414] on span "[GEOGRAPHIC_DATA][US_STATE], [GEOGRAPHIC_DATA]" at bounding box center [1214, 423] width 338 height 33
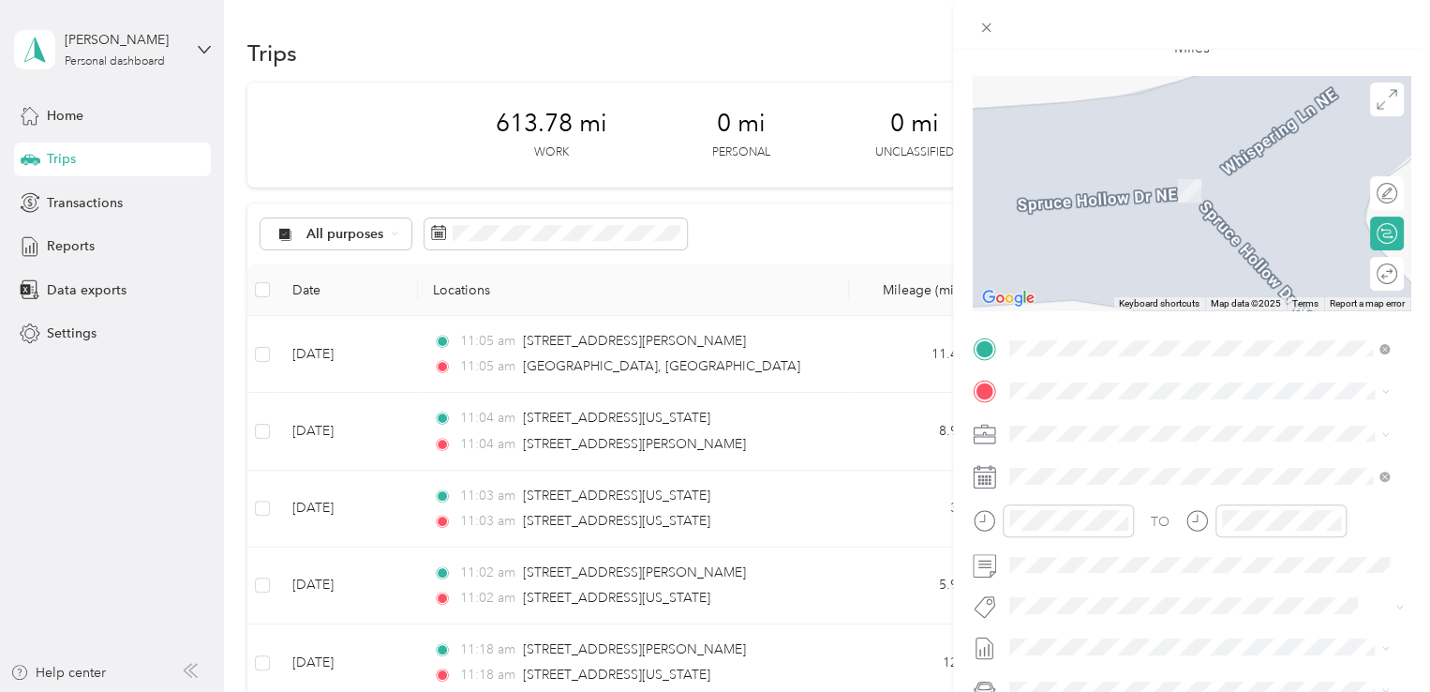
click at [1108, 462] on span "[STREET_ADDRESS][US_STATE][US_STATE]" at bounding box center [1173, 453] width 256 height 17
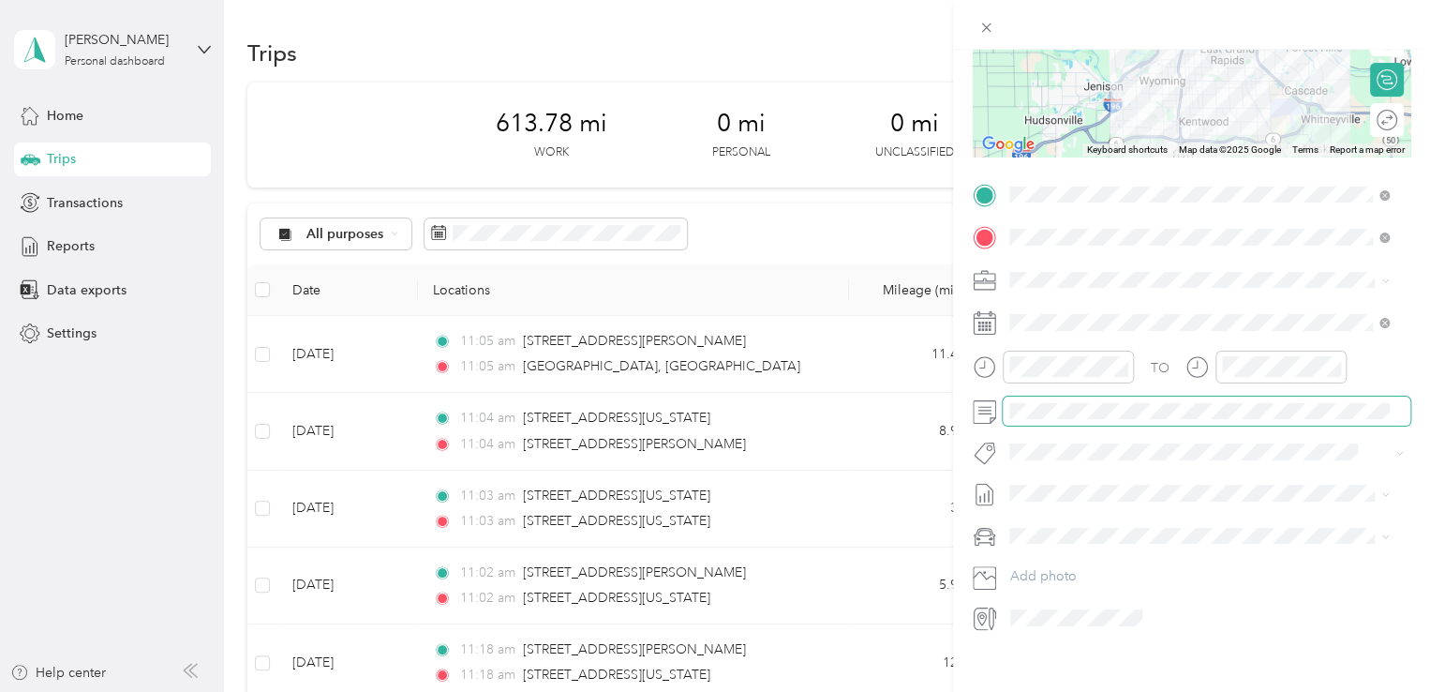
scroll to position [0, 0]
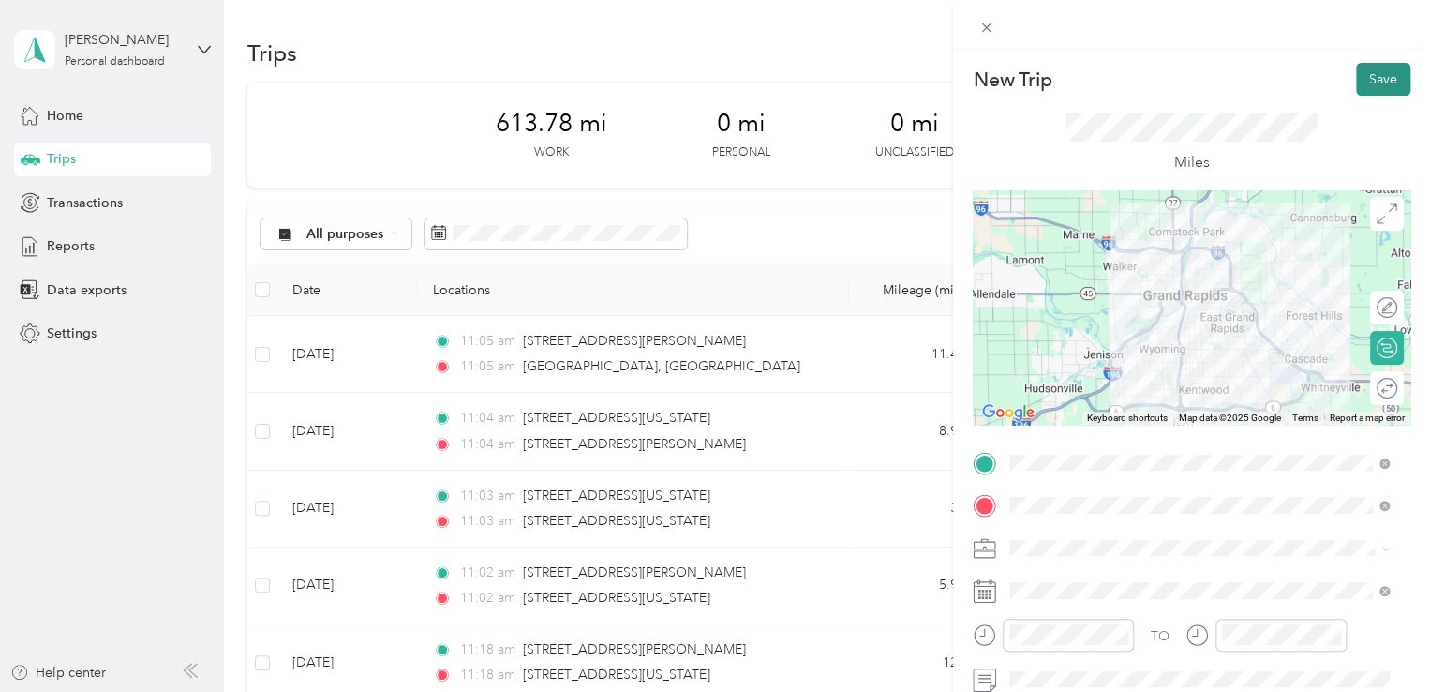
click at [1376, 79] on button "Save" at bounding box center [1383, 79] width 54 height 33
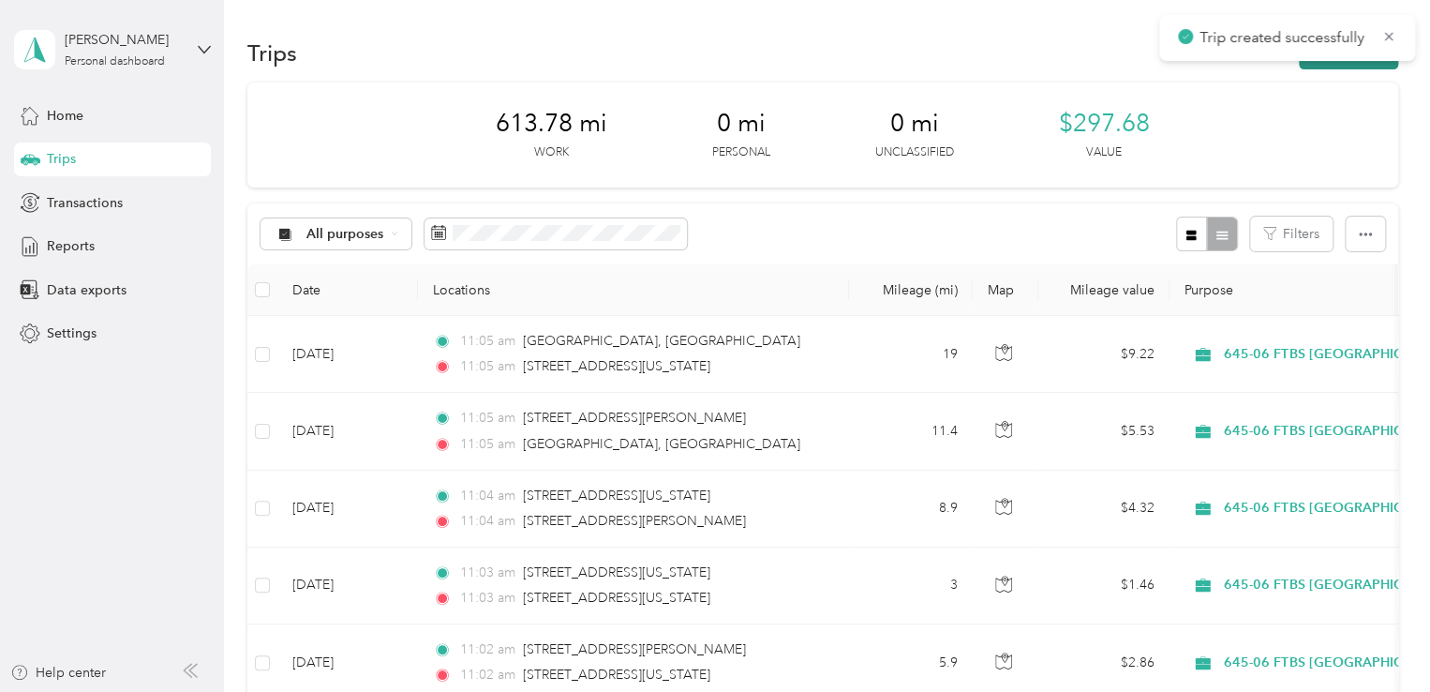
click at [1355, 63] on button "New trip" at bounding box center [1348, 53] width 99 height 33
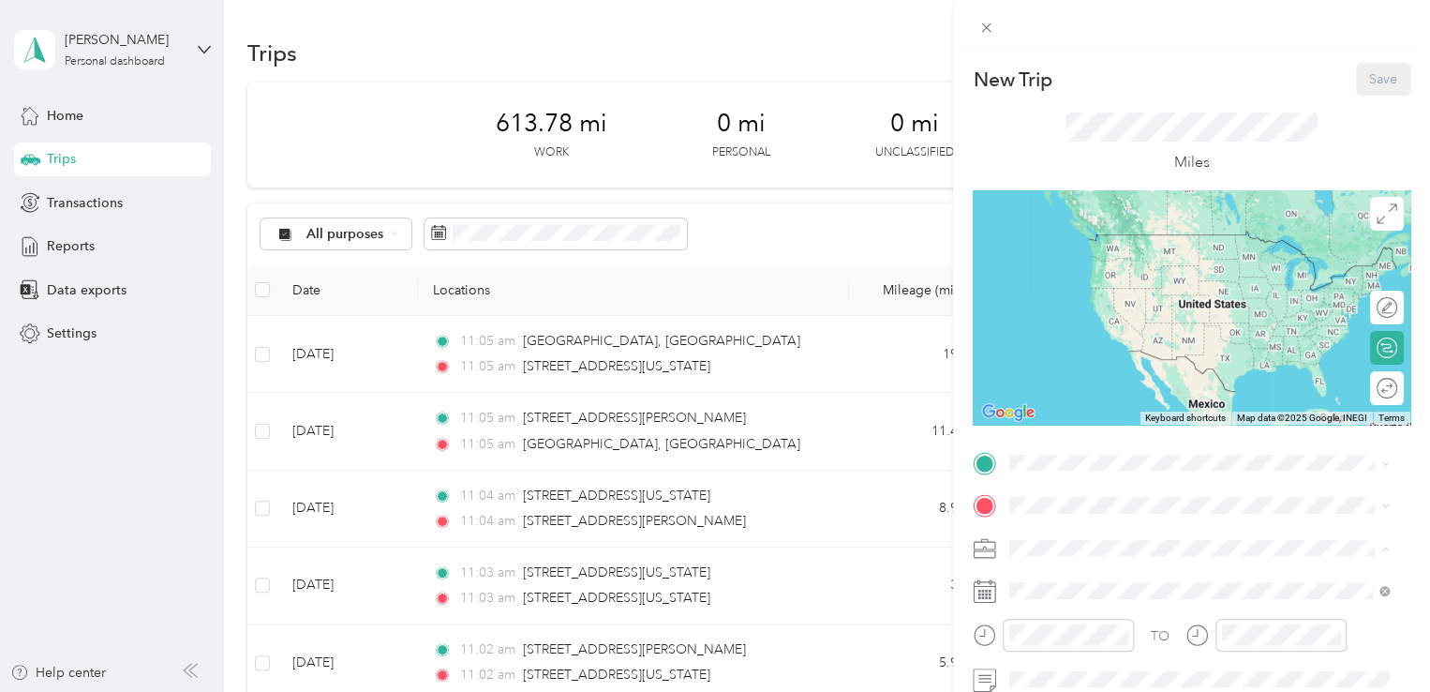
click at [1137, 449] on span "645-06 FTBS [GEOGRAPHIC_DATA]" at bounding box center [1123, 450] width 215 height 16
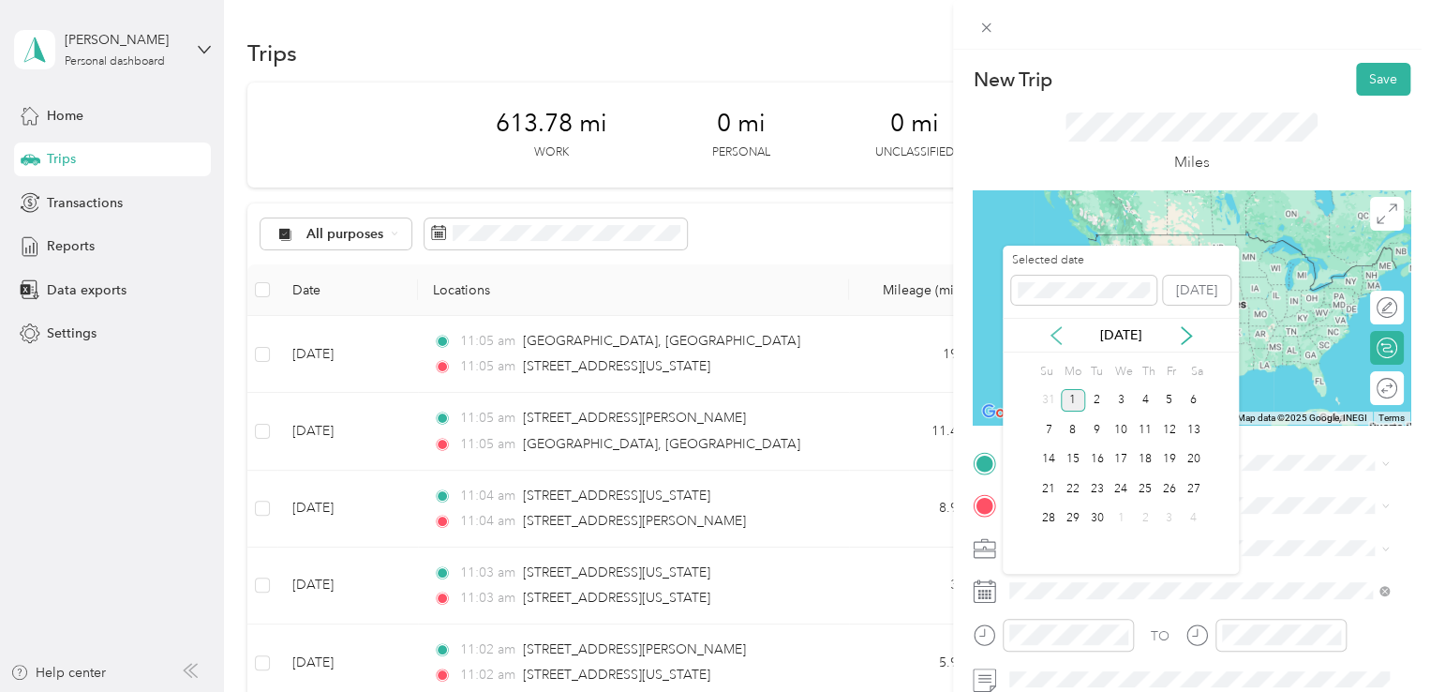
click at [1057, 331] on icon at bounding box center [1056, 335] width 19 height 19
click at [1146, 519] on div "28" at bounding box center [1145, 518] width 24 height 23
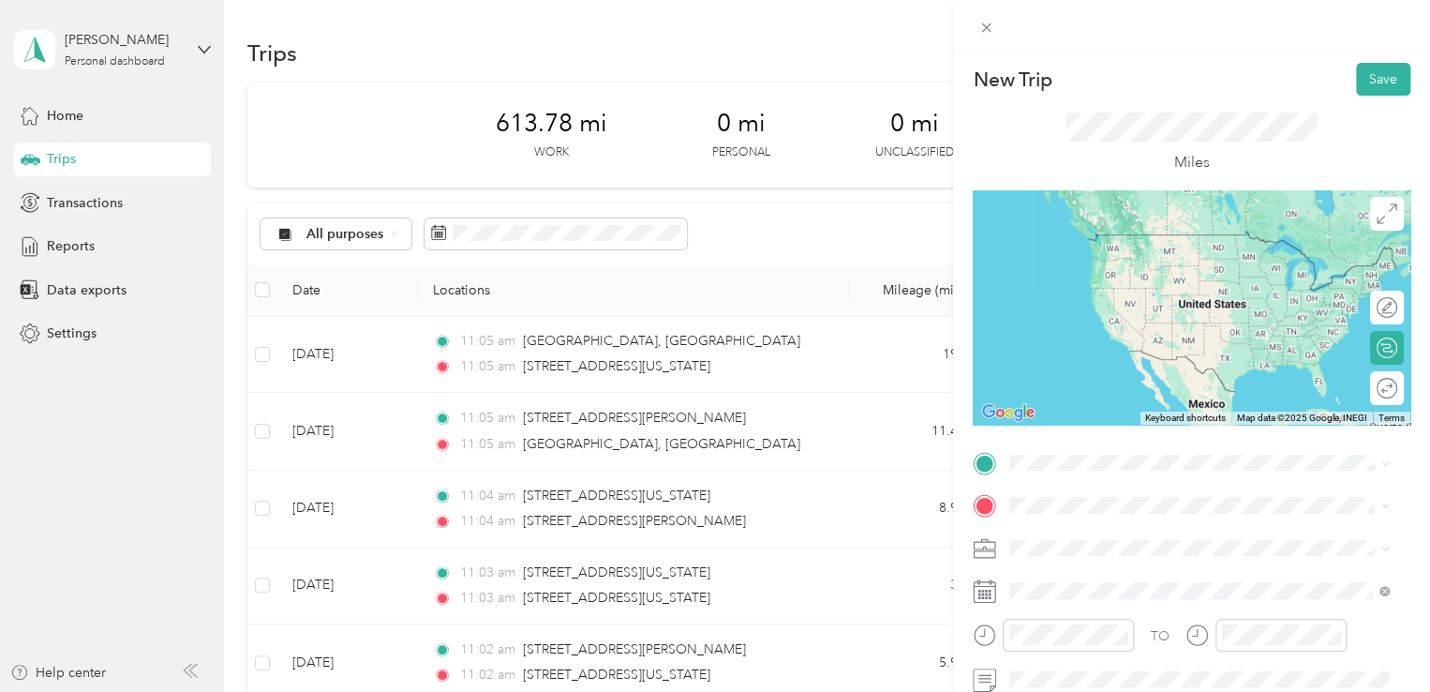
click at [1131, 238] on span "[STREET_ADDRESS][US_STATE][US_STATE]" at bounding box center [1173, 229] width 256 height 17
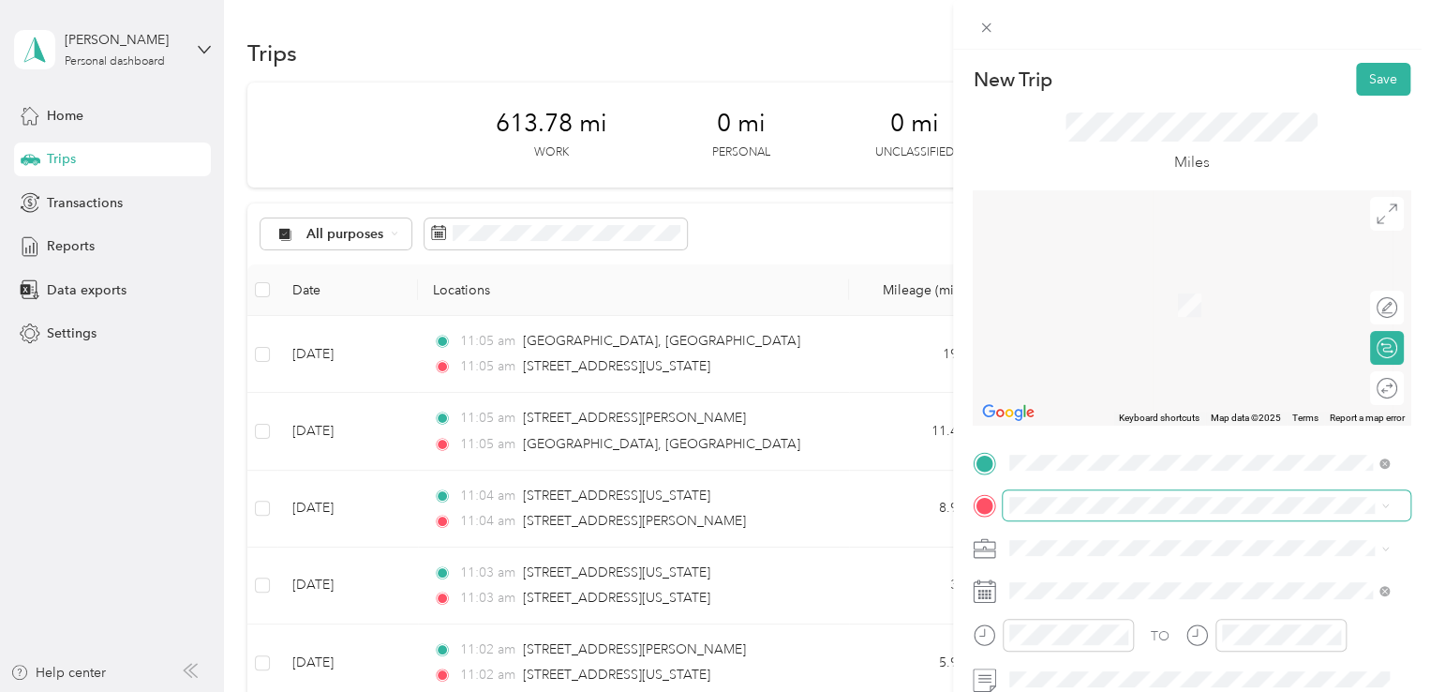
click at [1068, 514] on span at bounding box center [1207, 505] width 408 height 30
click at [1123, 443] on span "[STREET_ADDRESS][PERSON_NAME][US_STATE]" at bounding box center [1191, 435] width 292 height 17
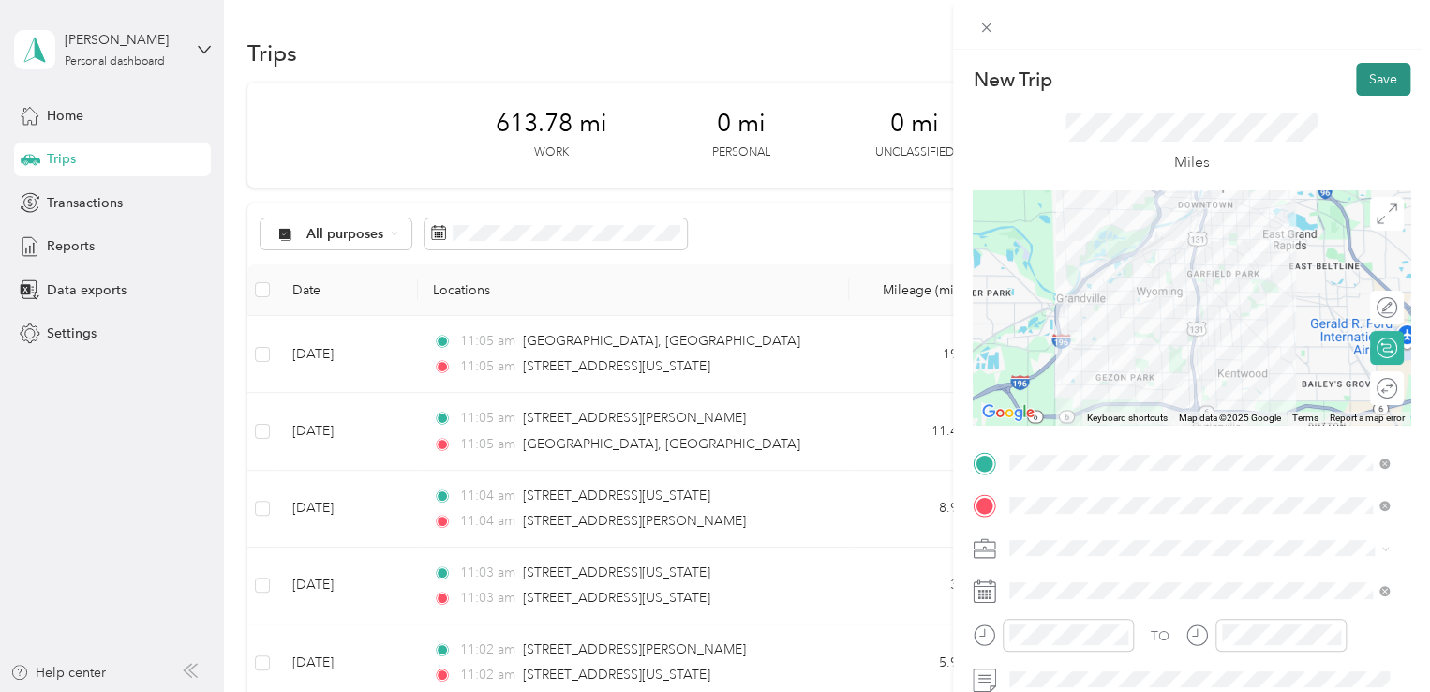
click at [1357, 77] on button "Save" at bounding box center [1383, 79] width 54 height 33
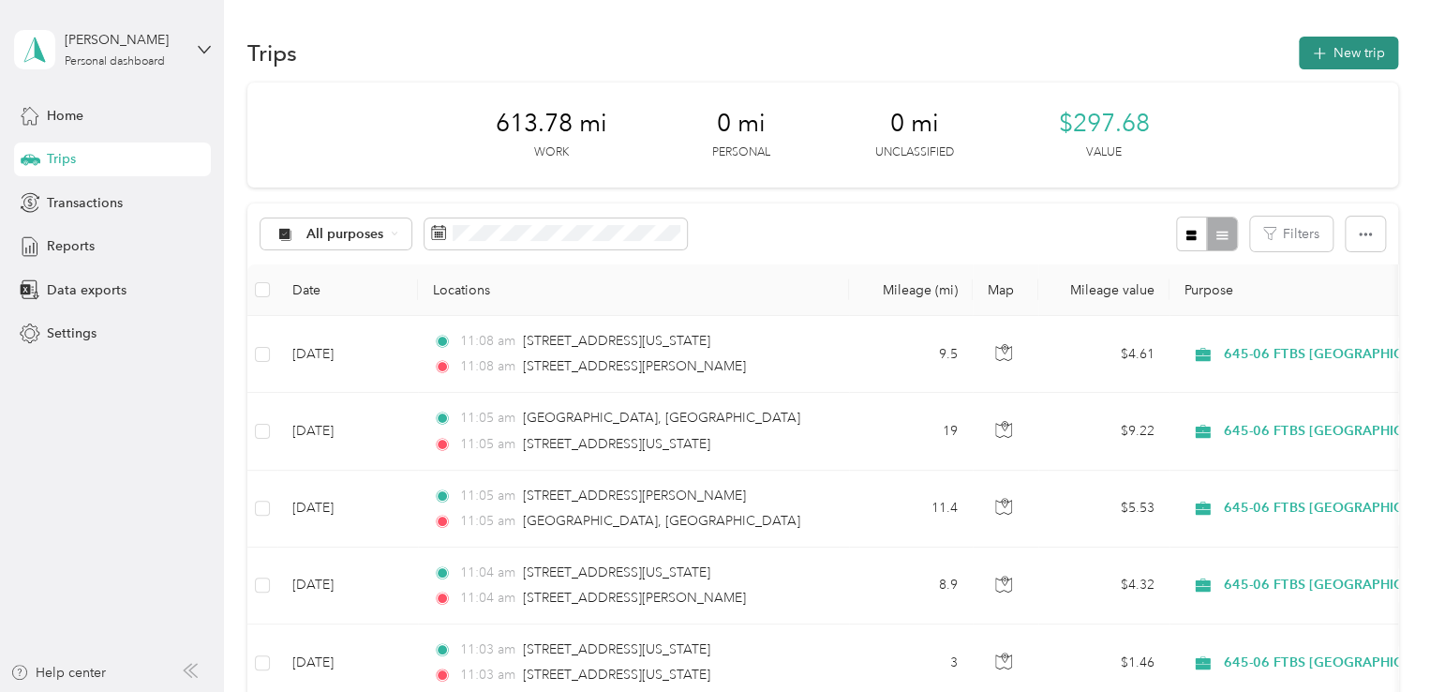
click at [1365, 53] on button "New trip" at bounding box center [1348, 53] width 99 height 33
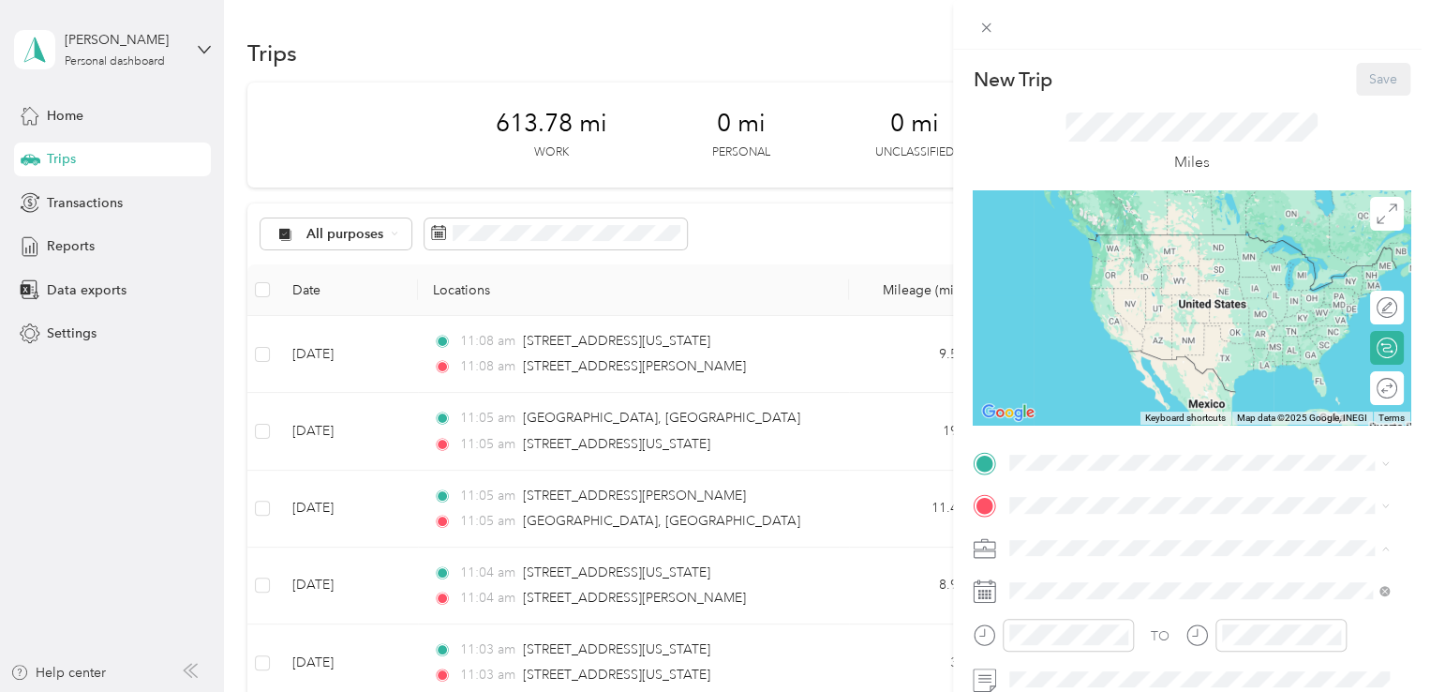
click at [1134, 449] on span "645-06 FTBS [GEOGRAPHIC_DATA]" at bounding box center [1123, 450] width 215 height 16
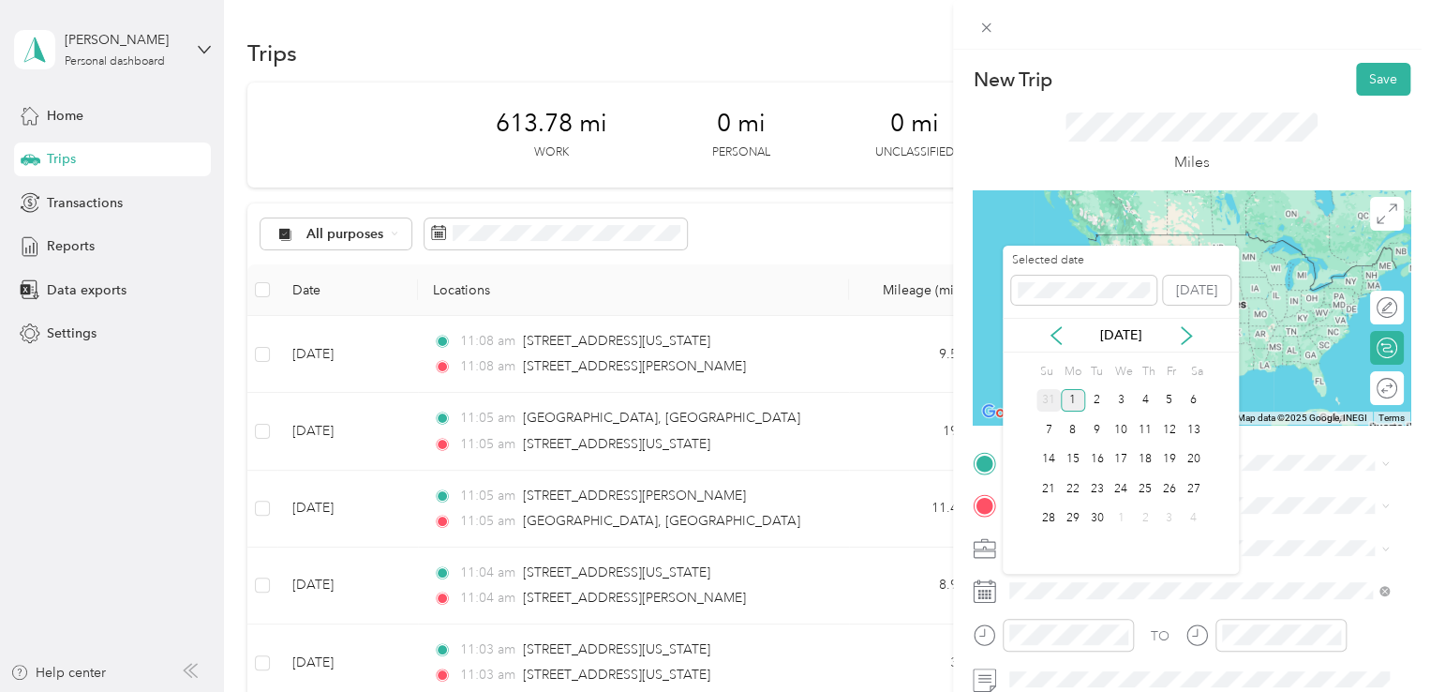
click at [1053, 393] on div "31" at bounding box center [1049, 400] width 24 height 23
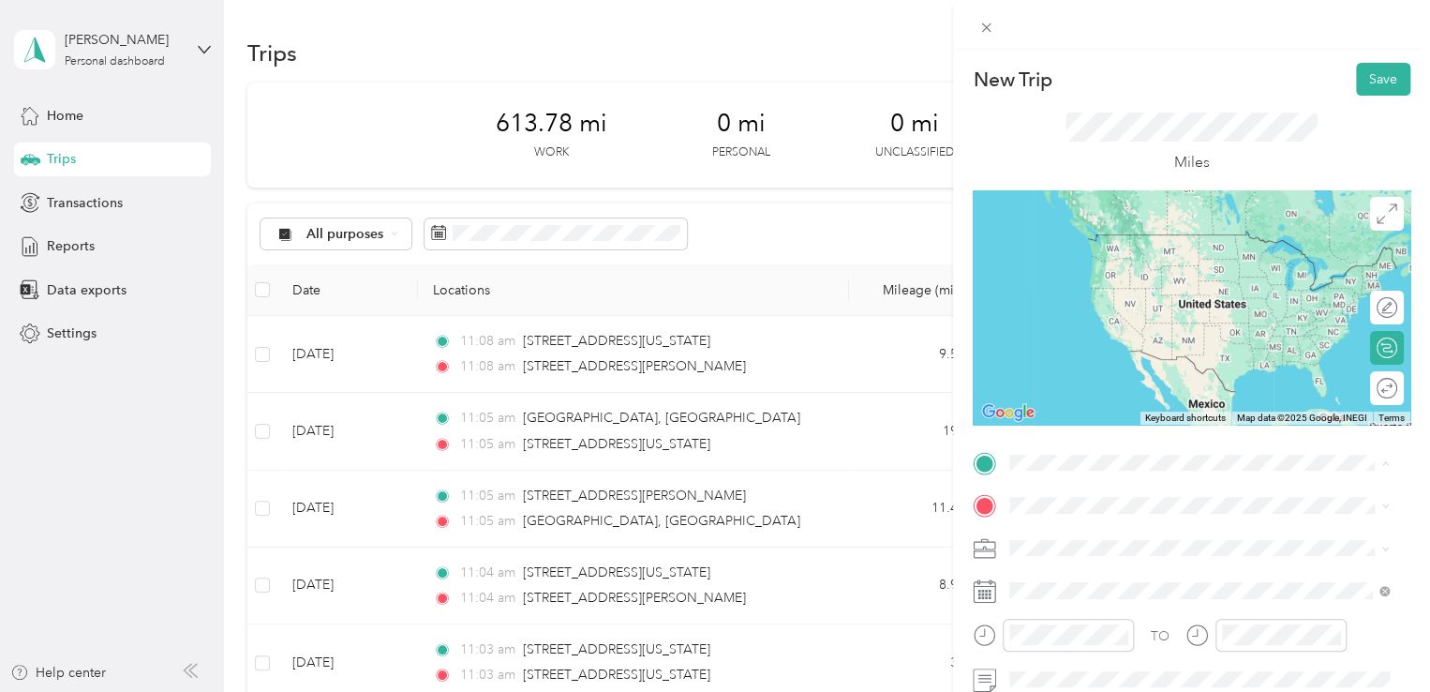
click at [862, 77] on div "New Trip Save This trip cannot be edited because it is either under review, app…" at bounding box center [715, 346] width 1430 height 692
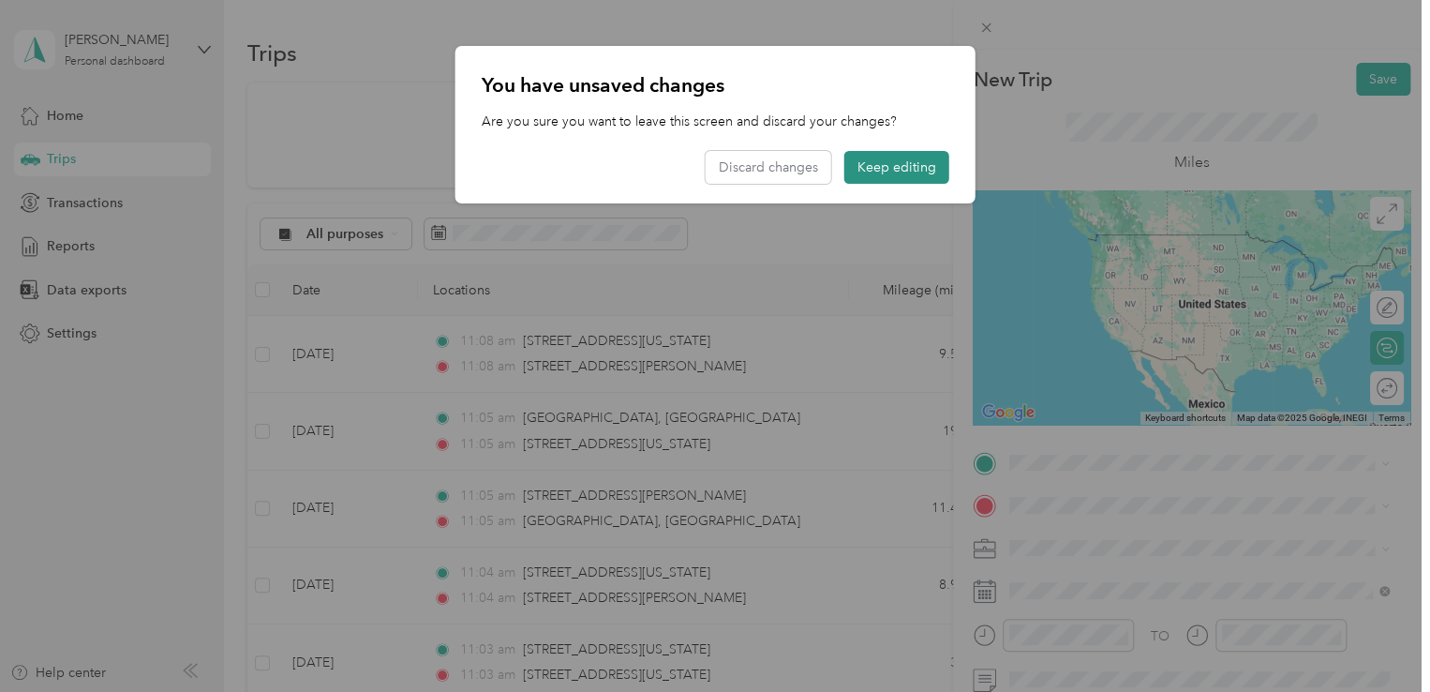
click at [900, 162] on button "Keep editing" at bounding box center [897, 167] width 105 height 33
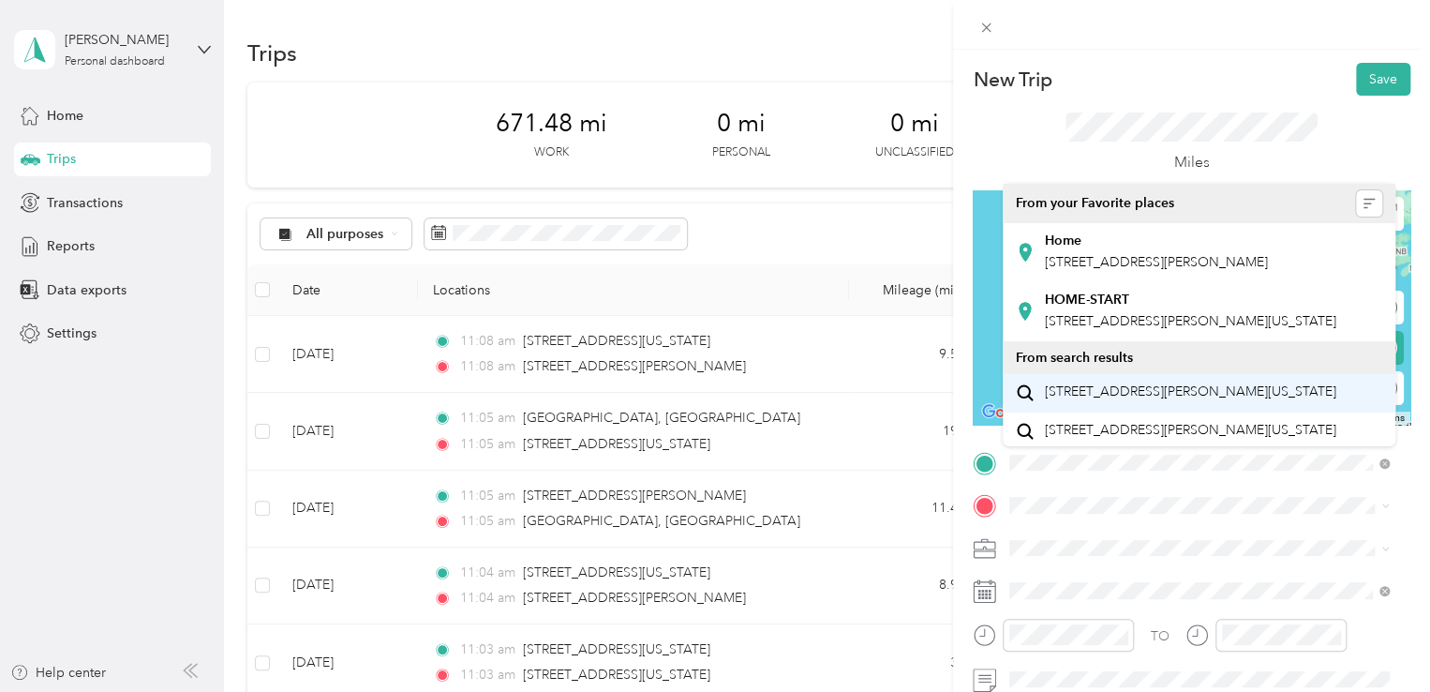
click at [1108, 400] on span "[STREET_ADDRESS][PERSON_NAME][US_STATE]" at bounding box center [1191, 391] width 292 height 17
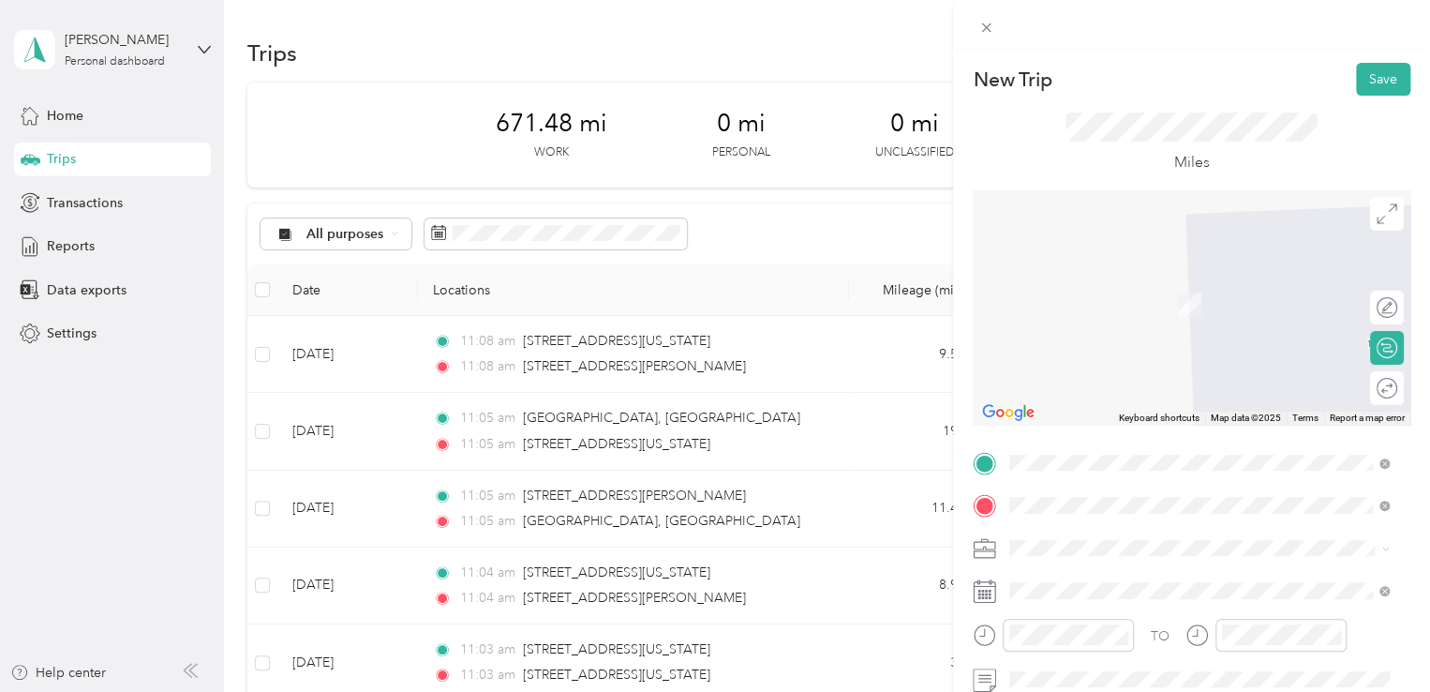
click at [1123, 358] on span "[STREET_ADDRESS][PERSON_NAME][US_STATE]" at bounding box center [1191, 349] width 292 height 17
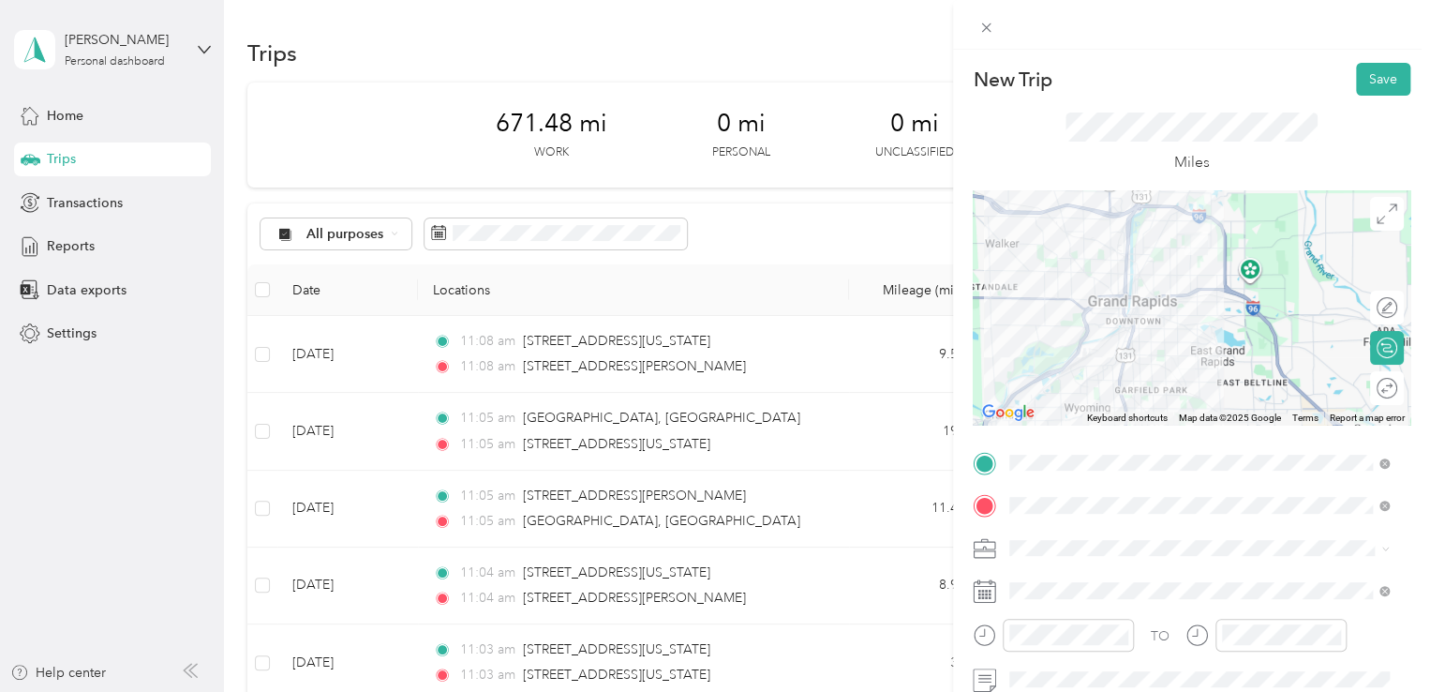
click at [1398, 384] on div "Round trip" at bounding box center [1398, 389] width 0 height 20
click at [1360, 387] on div at bounding box center [1368, 388] width 17 height 17
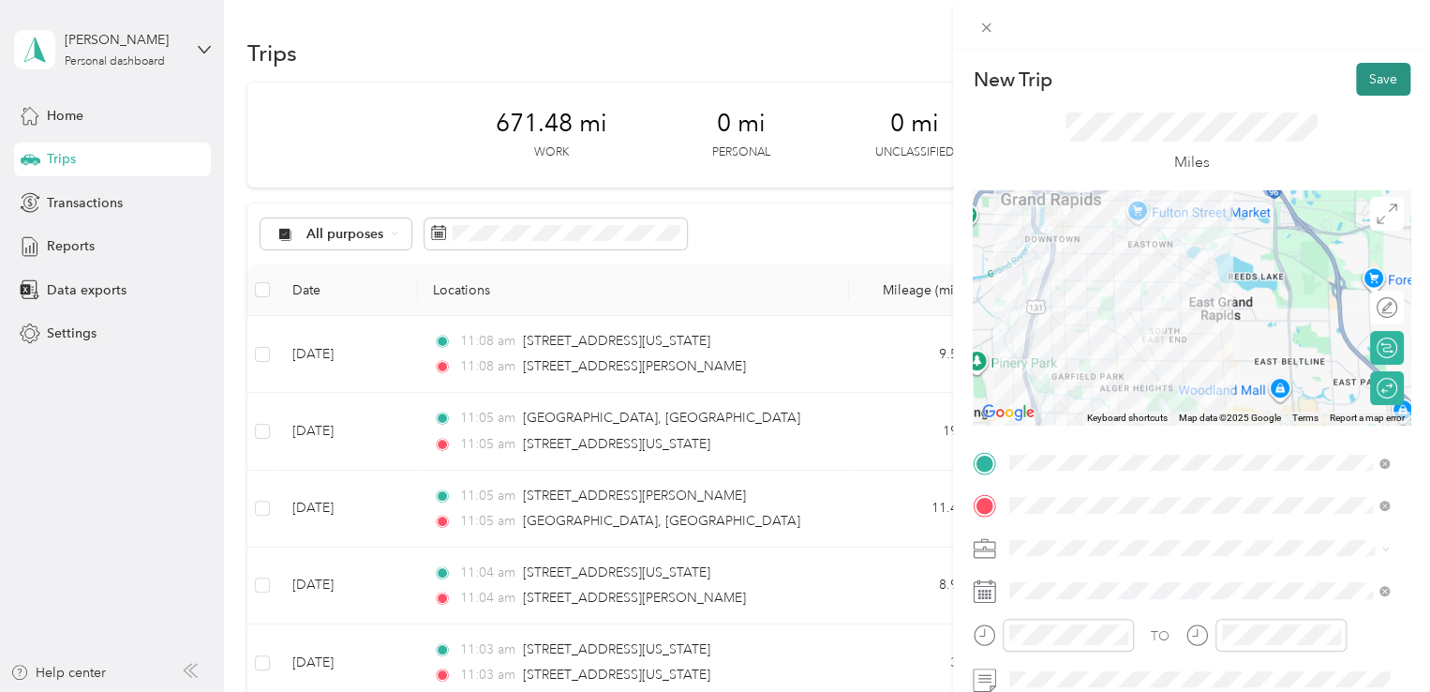
click at [1370, 80] on button "Save" at bounding box center [1383, 79] width 54 height 33
